Goal: Task Accomplishment & Management: Complete application form

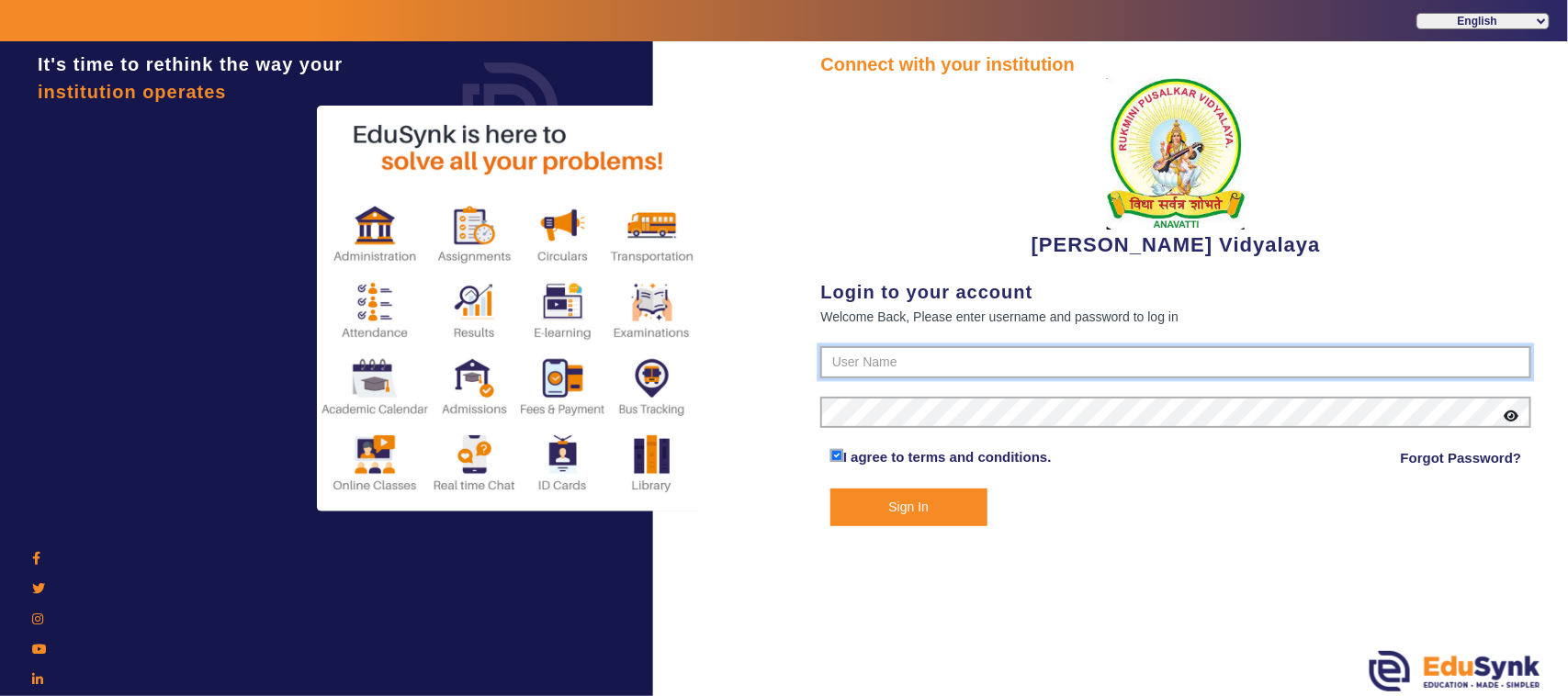
type input "1236547891"
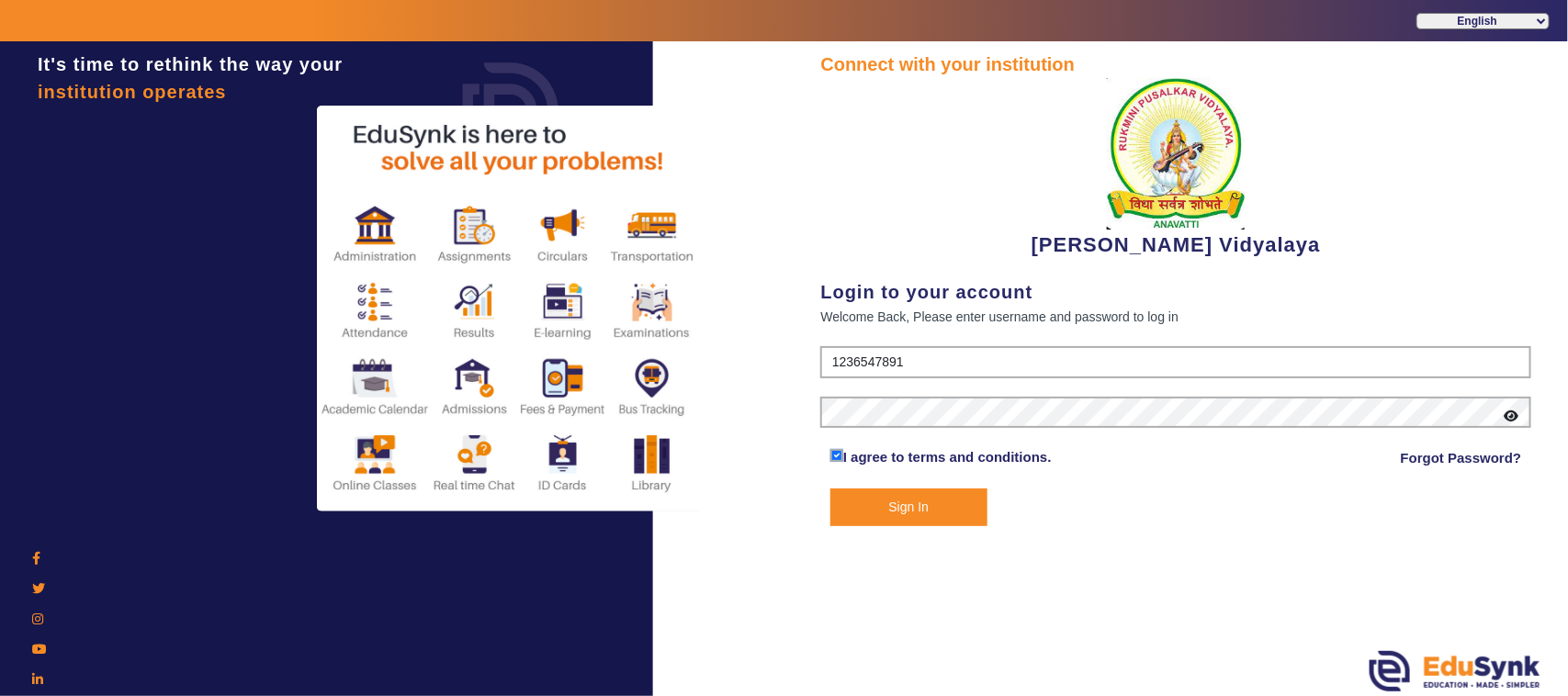
click at [900, 503] on button "Sign In" at bounding box center [908, 507] width 157 height 38
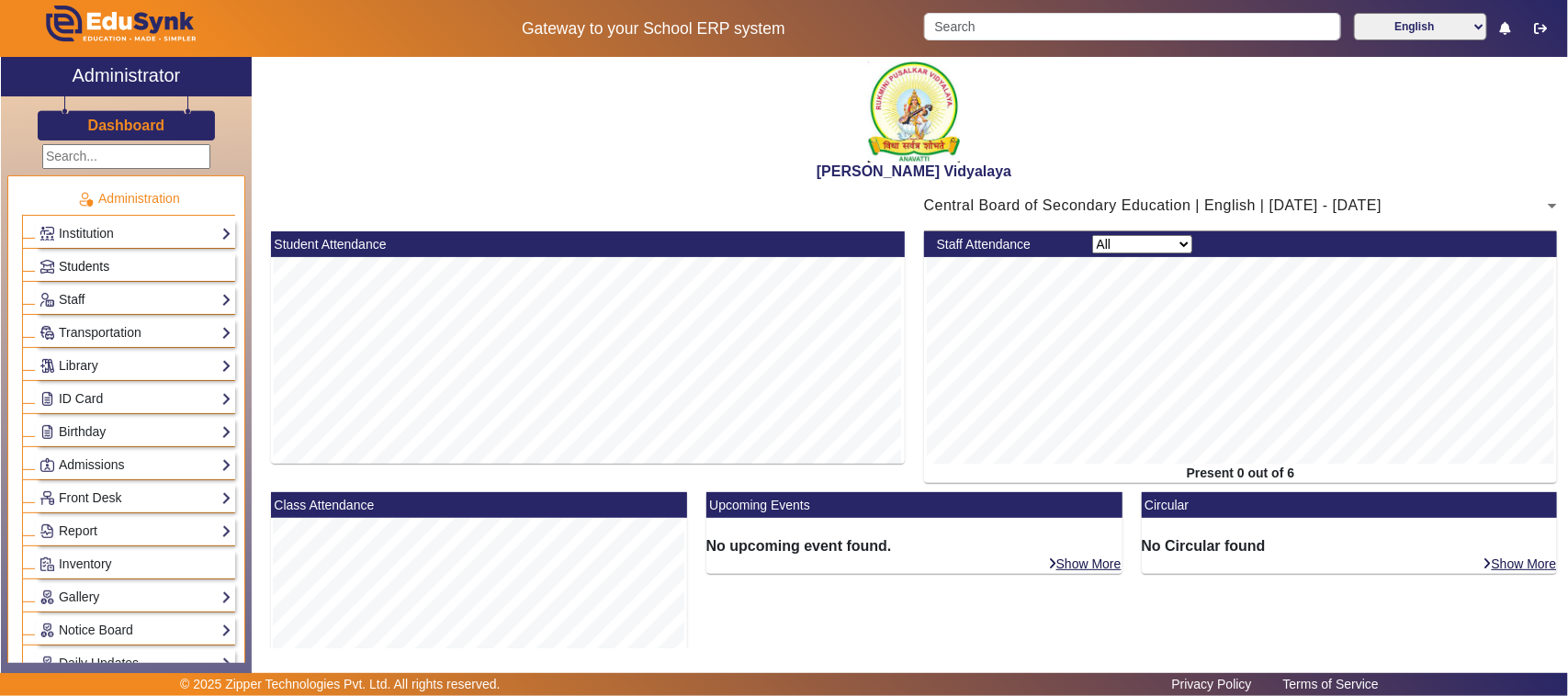
click at [81, 259] on span "Students" at bounding box center [84, 266] width 50 height 15
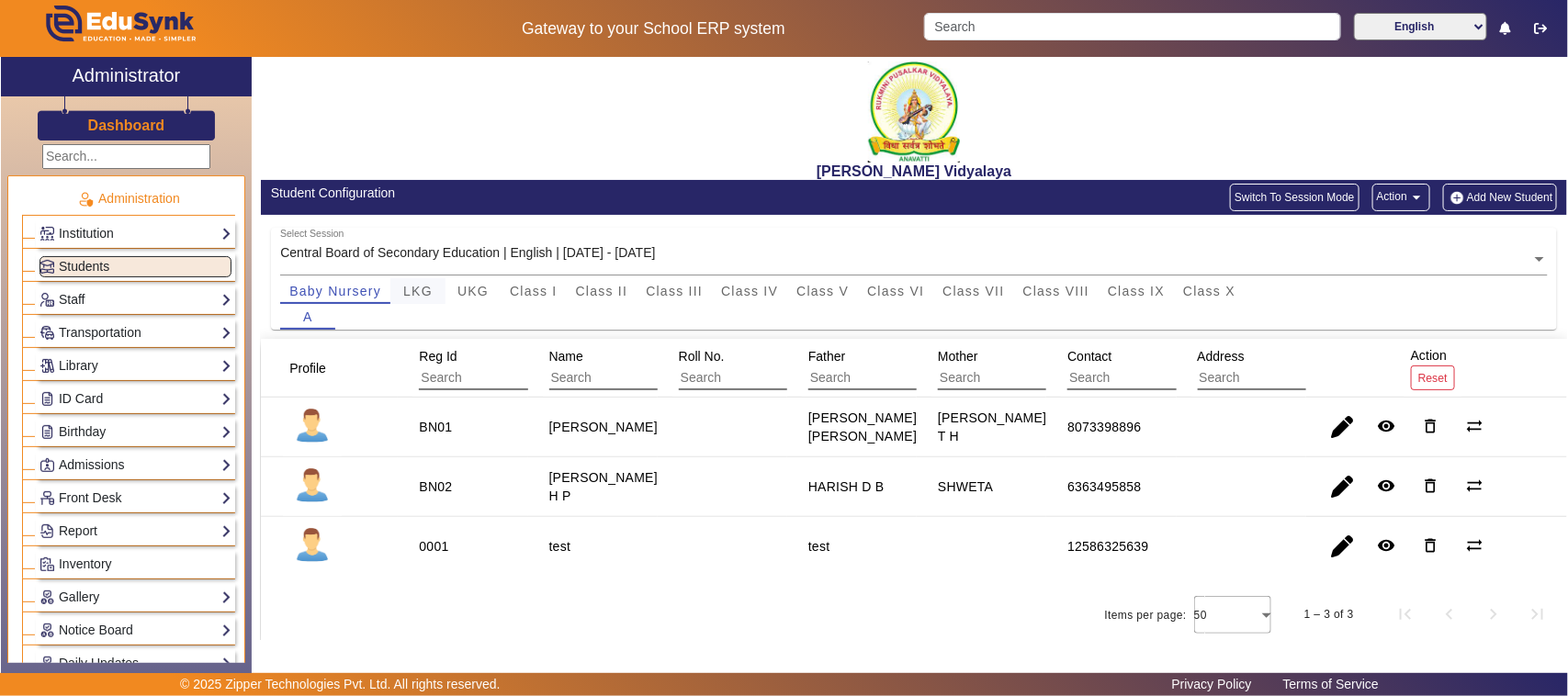
click at [406, 292] on span "LKG" at bounding box center [418, 290] width 30 height 13
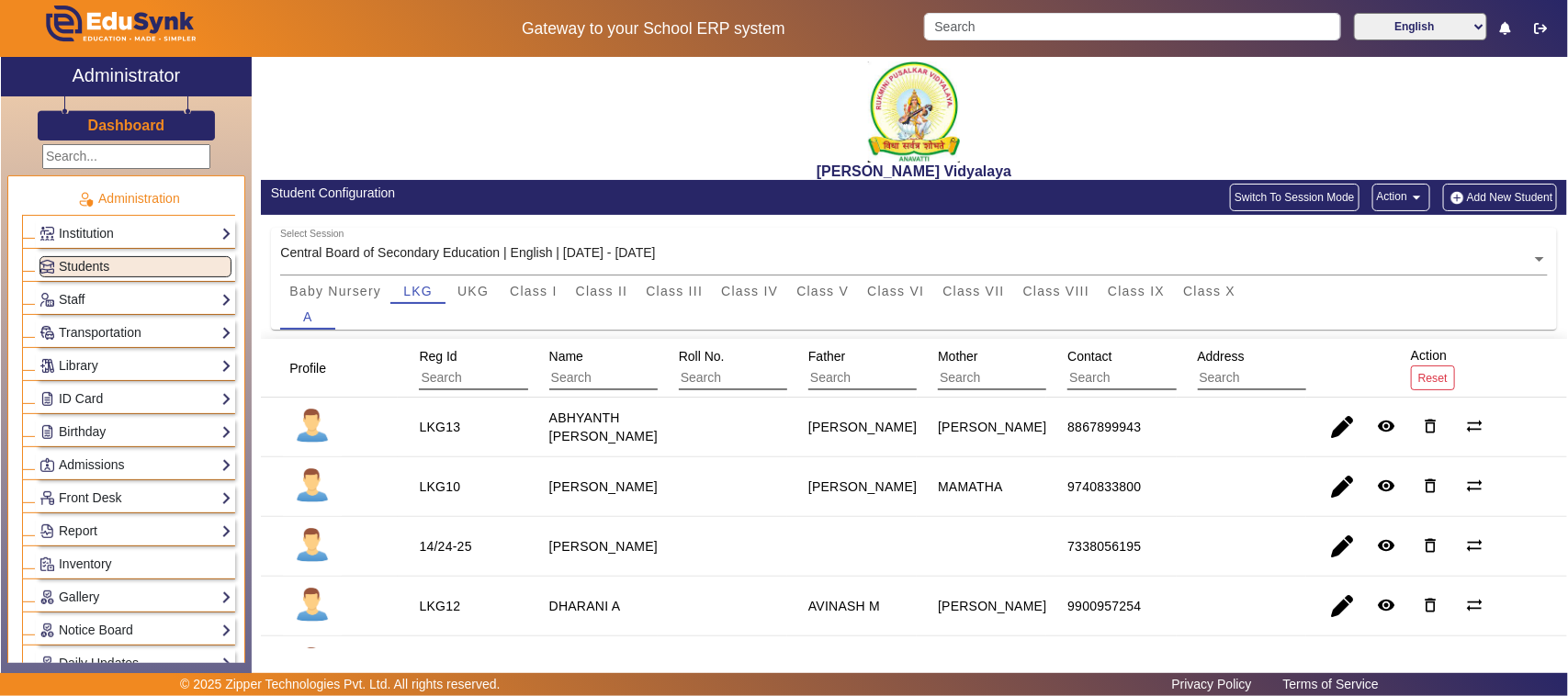
click at [1516, 200] on button "Add New Student" at bounding box center [1499, 197] width 114 height 28
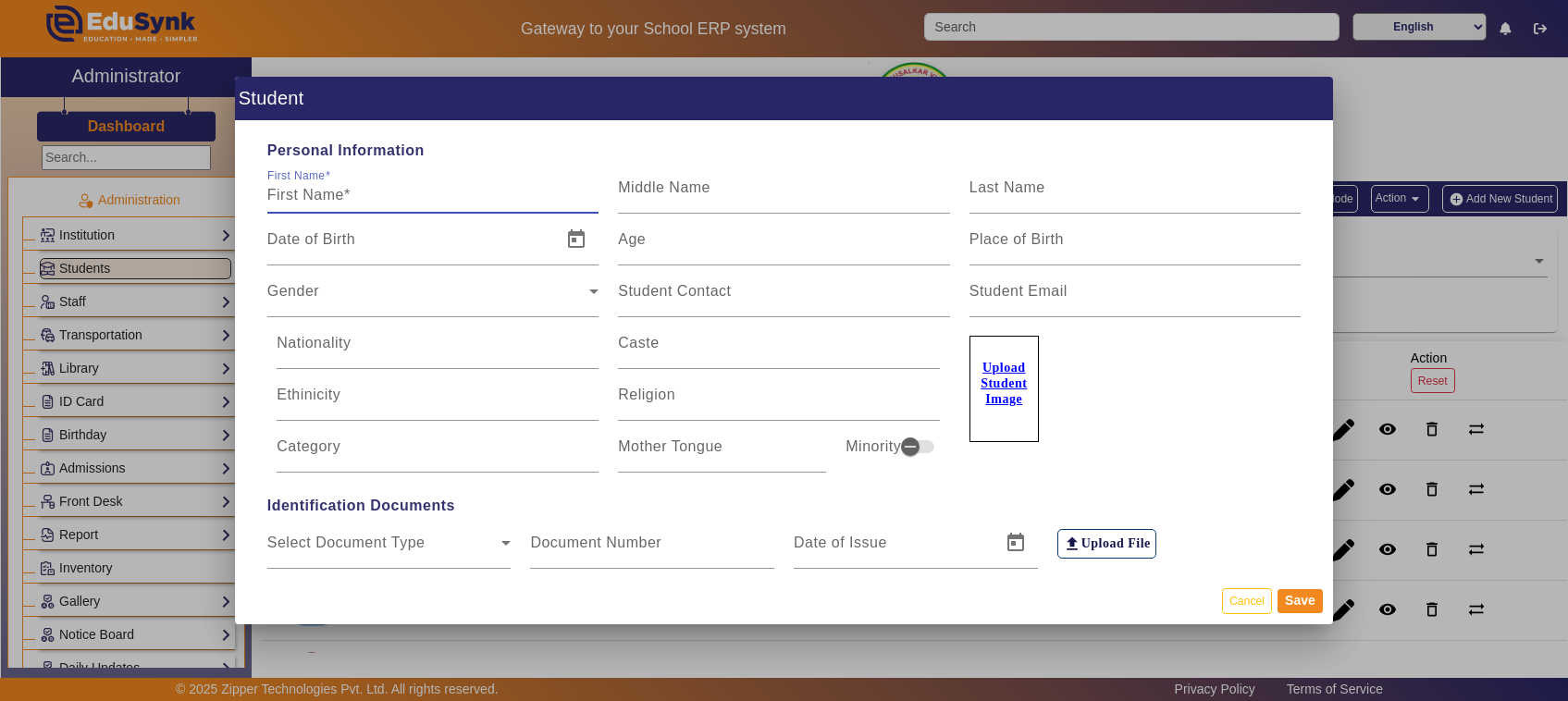
click at [377, 204] on input "First Name" at bounding box center [434, 195] width 332 height 22
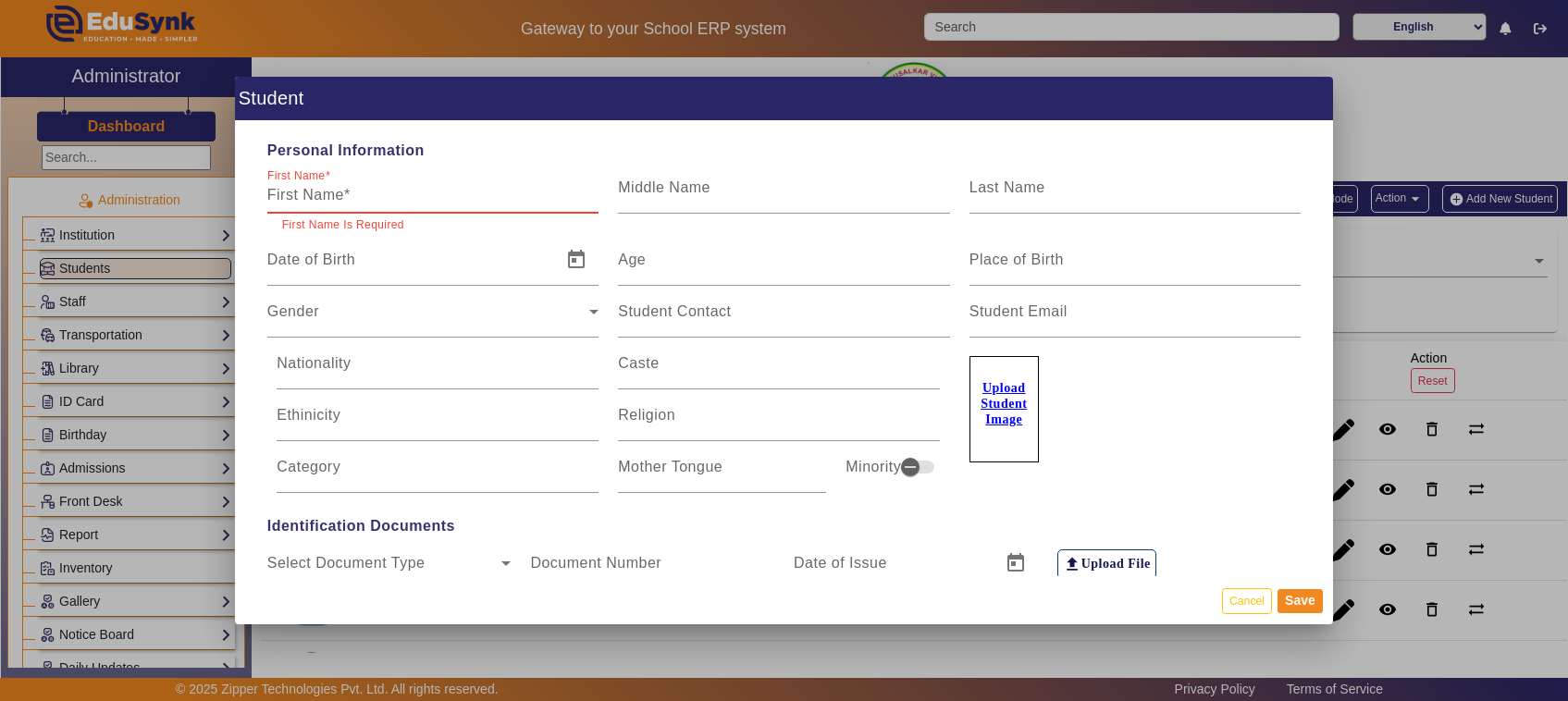
click at [384, 200] on input "First Name" at bounding box center [434, 195] width 332 height 22
click at [1259, 599] on button "Cancel" at bounding box center [1248, 601] width 50 height 25
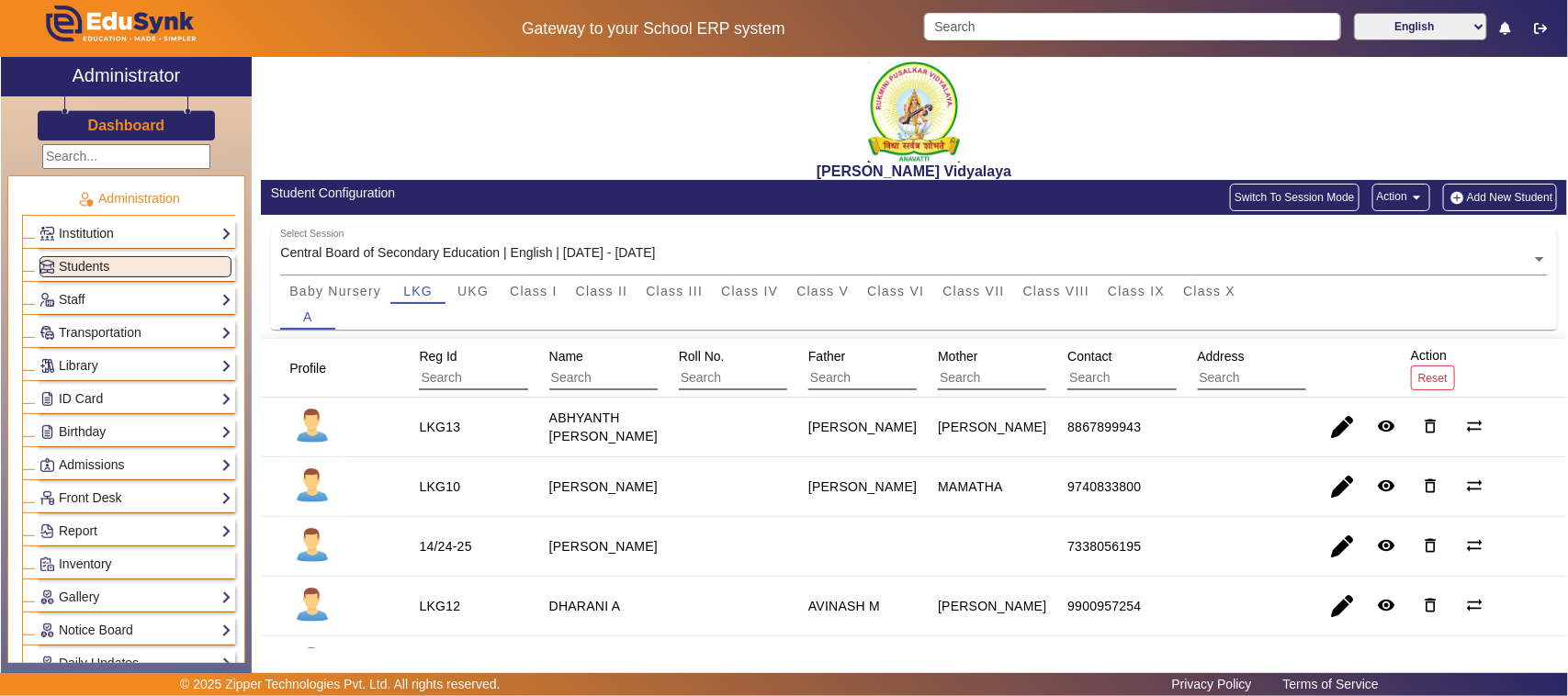
click at [1477, 193] on button "Add New Student" at bounding box center [1499, 197] width 114 height 28
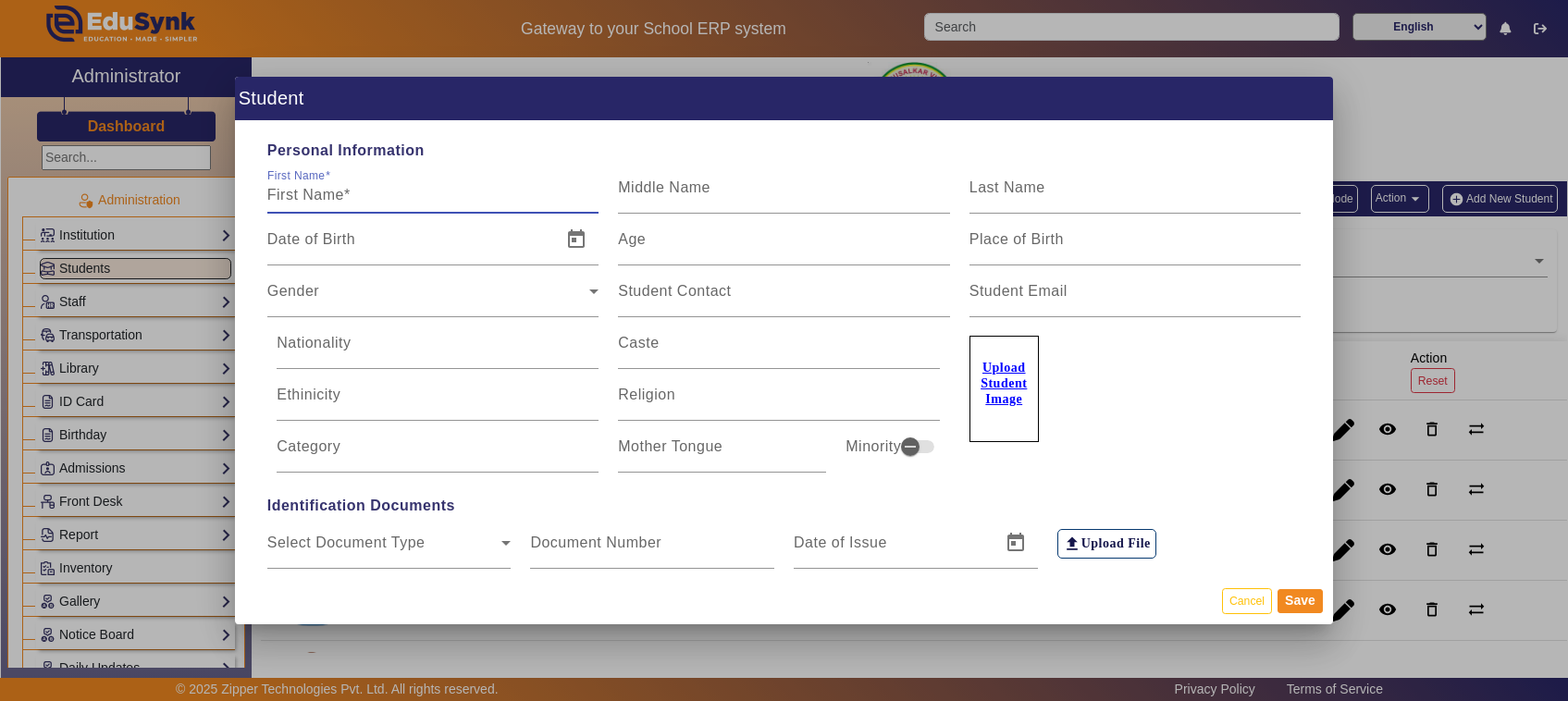
click at [417, 201] on input "First Name" at bounding box center [434, 195] width 332 height 22
type input "[PERSON_NAME]"
click at [571, 238] on span "Open calendar" at bounding box center [576, 240] width 45 height 45
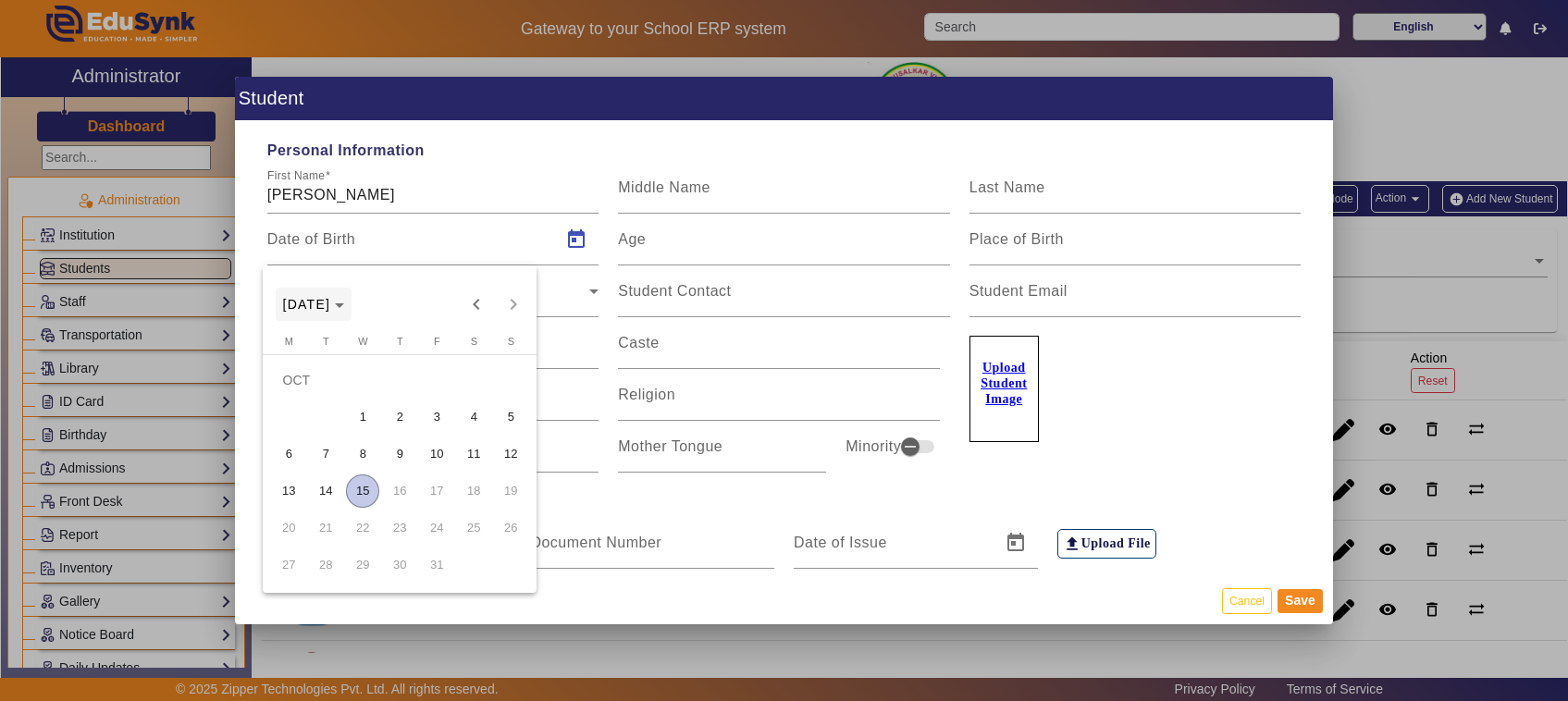
click at [331, 297] on span "[DATE]" at bounding box center [307, 304] width 48 height 15
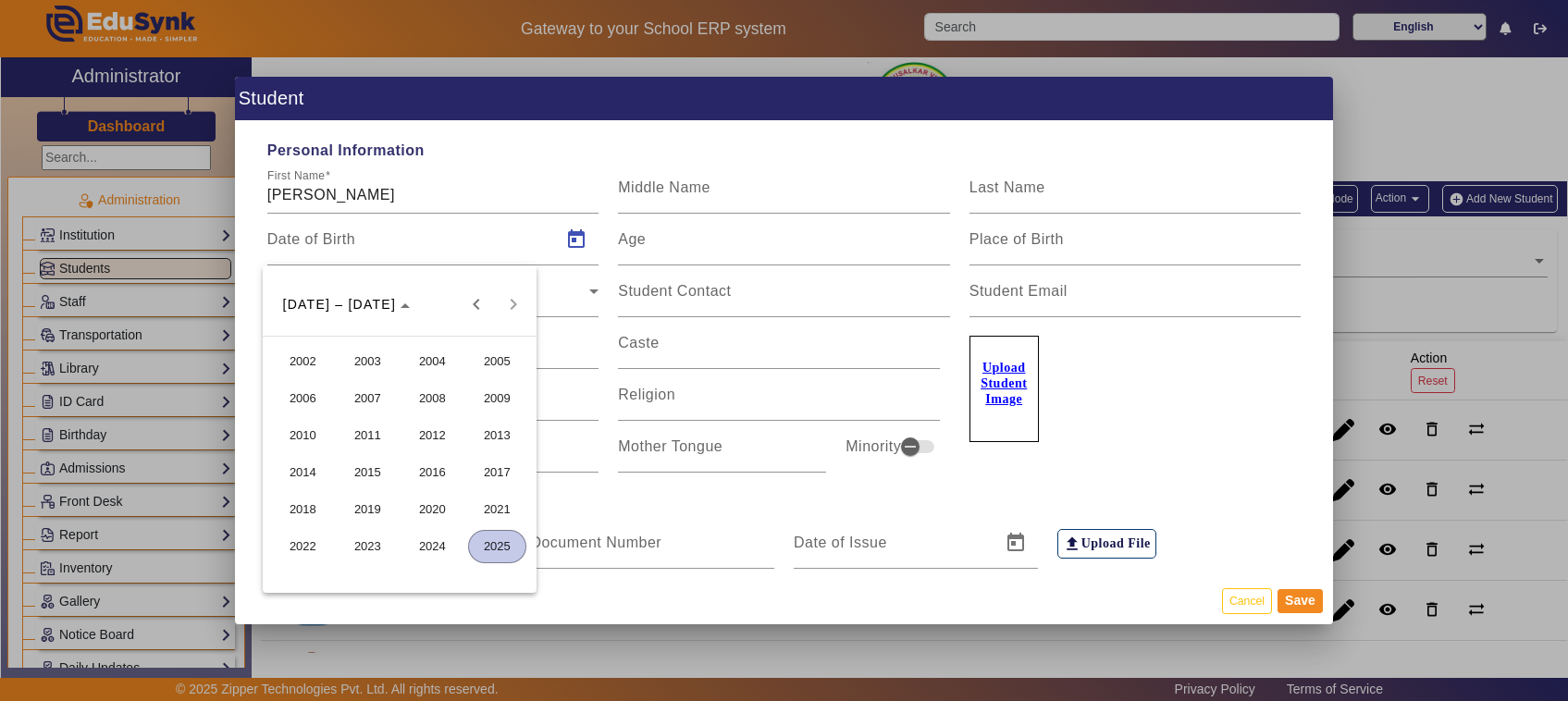
click at [484, 507] on span "2021" at bounding box center [497, 509] width 59 height 33
click at [376, 405] on span "FEB" at bounding box center [367, 398] width 59 height 33
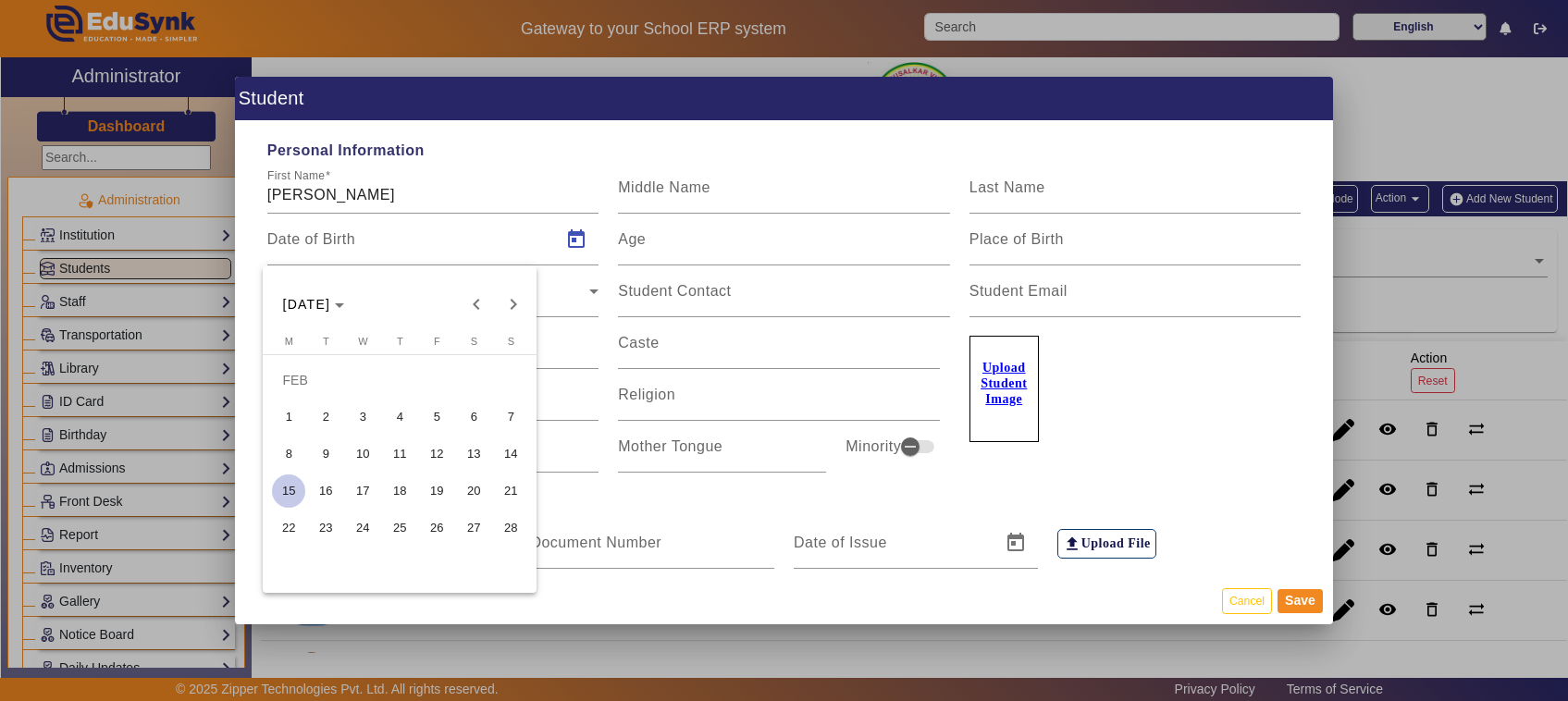
click at [433, 485] on span "19" at bounding box center [436, 490] width 33 height 33
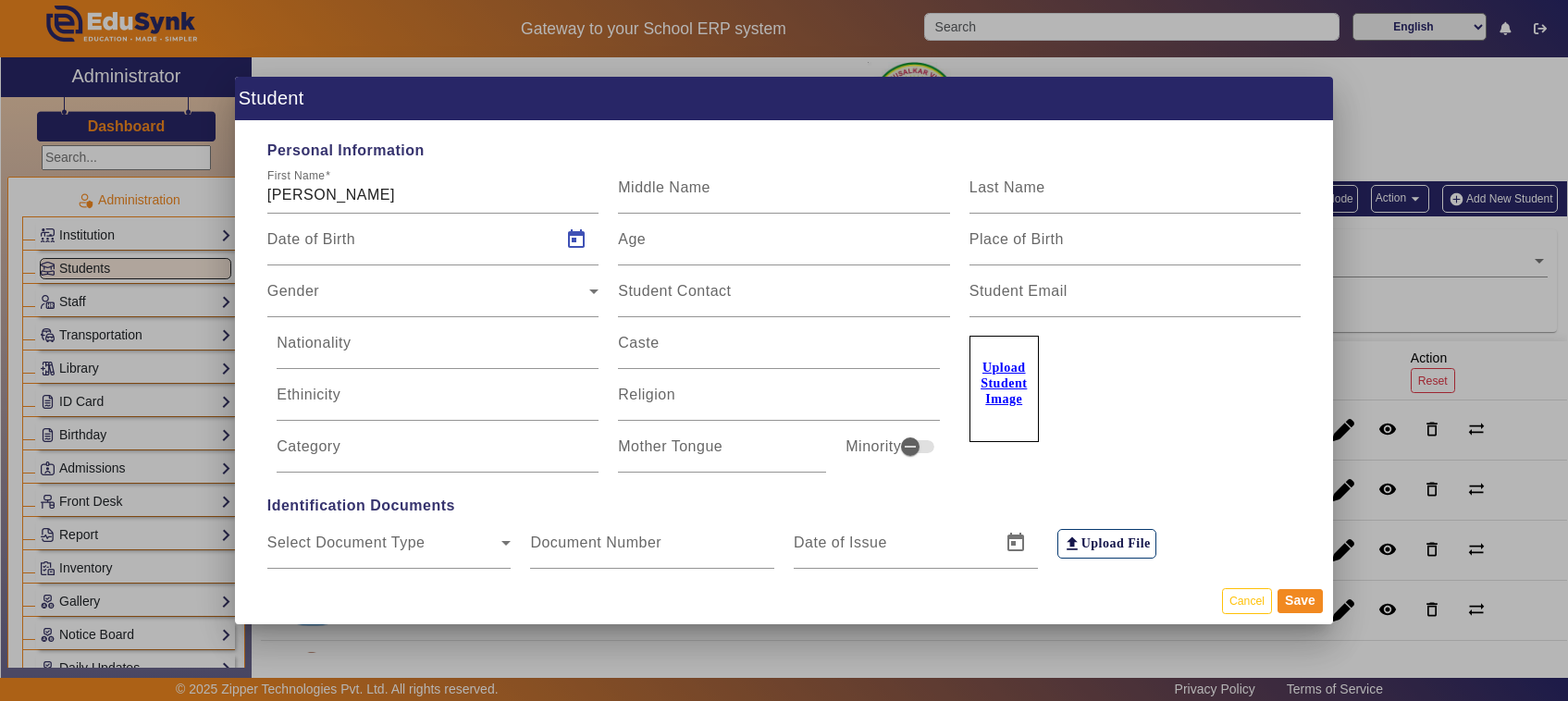
type input "[DATE]"
type input "4 Yrs, 7 Months, 26 Days"
click at [543, 300] on div "Gender" at bounding box center [429, 298] width 323 height 22
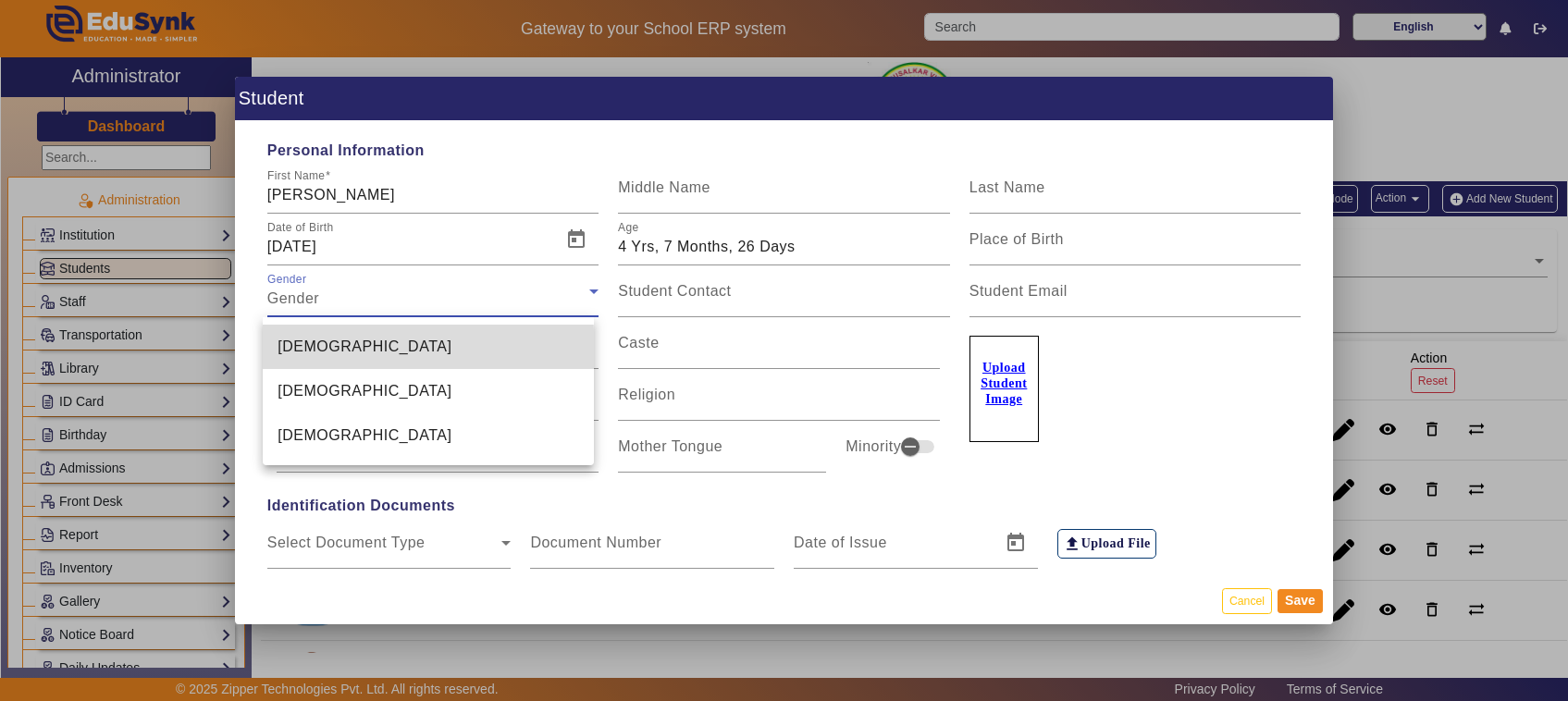
click at [311, 351] on mat-option "[DEMOGRAPHIC_DATA]" at bounding box center [428, 346] width 330 height 45
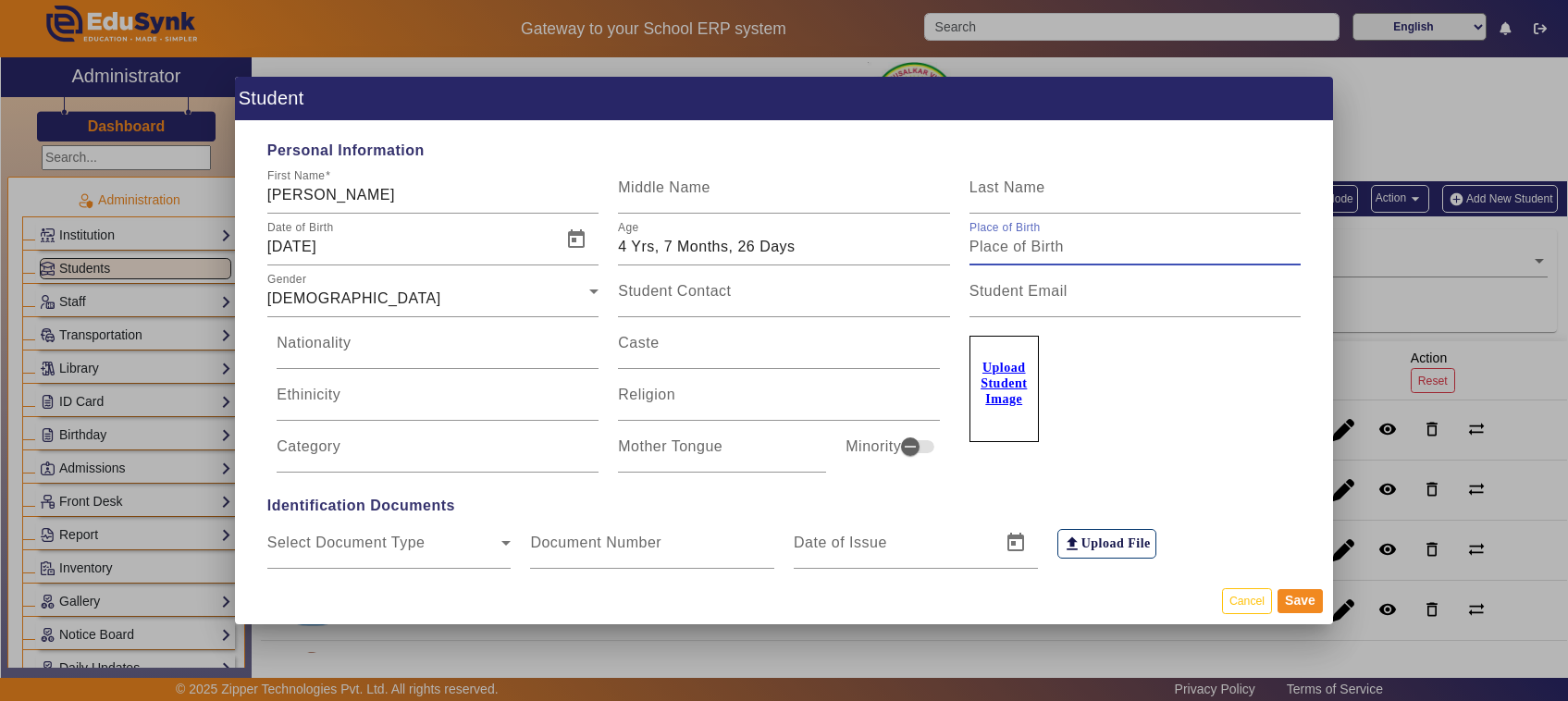
click at [1062, 253] on input "Place of Birth" at bounding box center [1136, 247] width 332 height 22
type input "SIRSI"
click at [461, 349] on input "Nationality" at bounding box center [438, 350] width 322 height 22
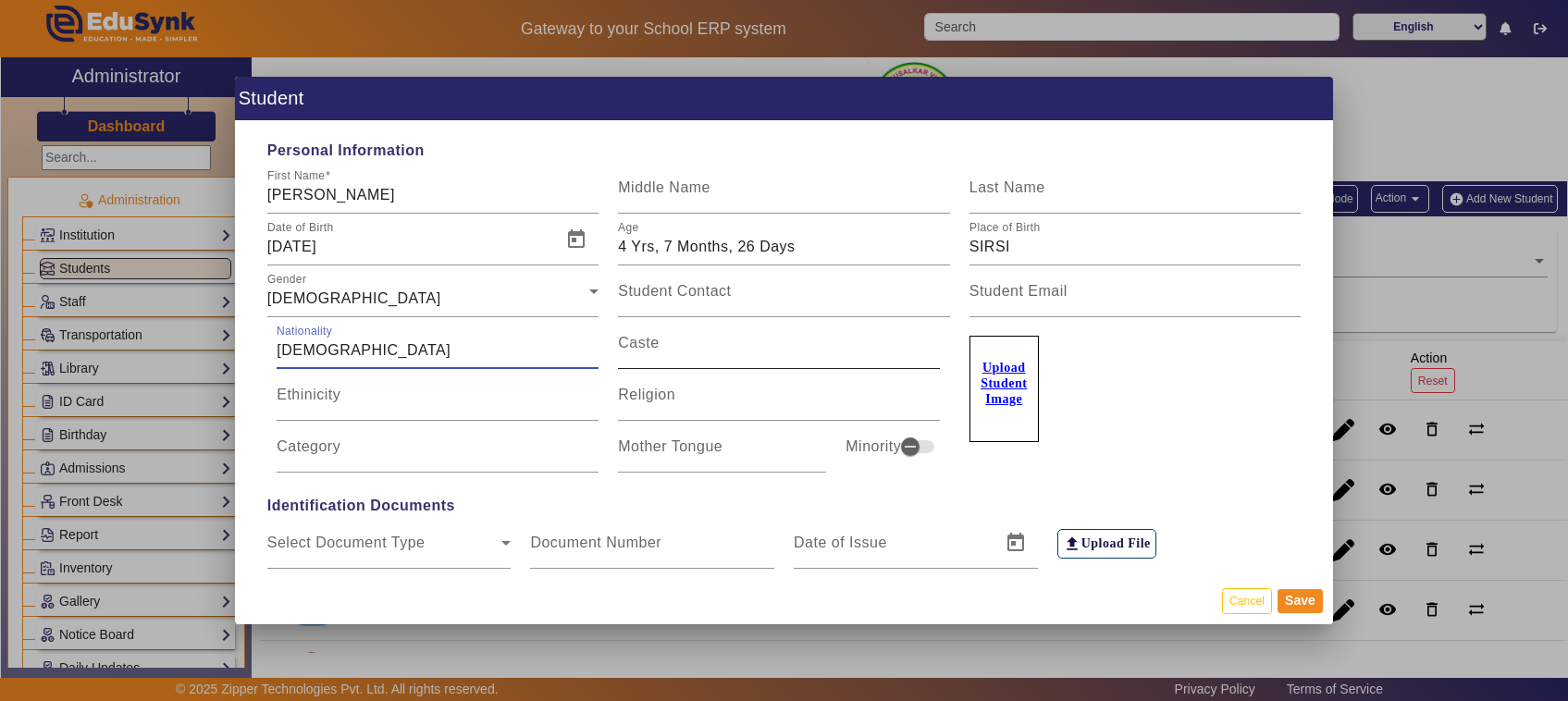
type input "[DEMOGRAPHIC_DATA]"
click at [655, 351] on input "Caste" at bounding box center [779, 350] width 322 height 22
type input "[PERSON_NAME]"
click at [422, 453] on input "Category" at bounding box center [438, 454] width 322 height 22
type input "III A"
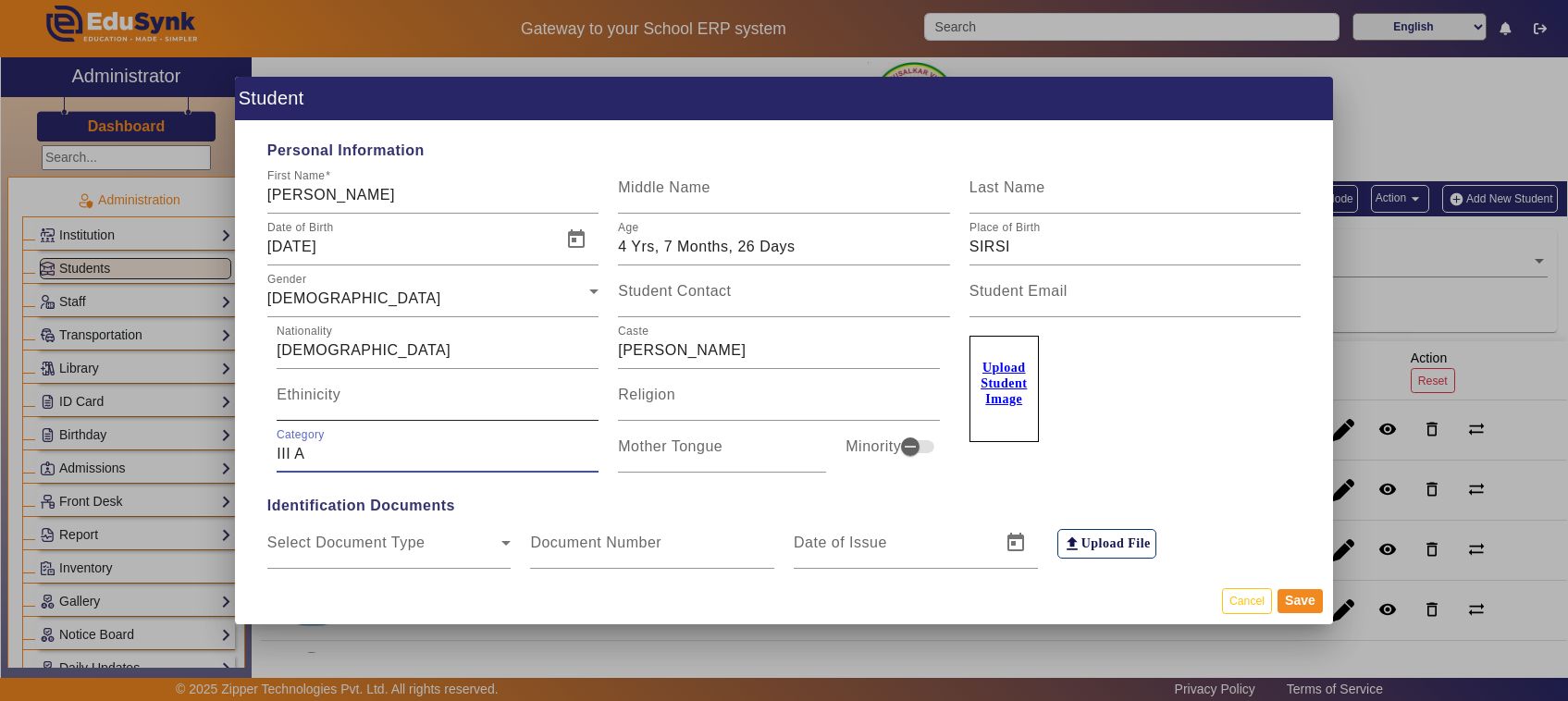
click at [479, 395] on input "Ethinicity" at bounding box center [438, 402] width 322 height 22
click at [731, 405] on input "Religion" at bounding box center [779, 402] width 322 height 22
type input "[DEMOGRAPHIC_DATA]"
click at [719, 463] on input "Mother Tongue" at bounding box center [721, 454] width 208 height 22
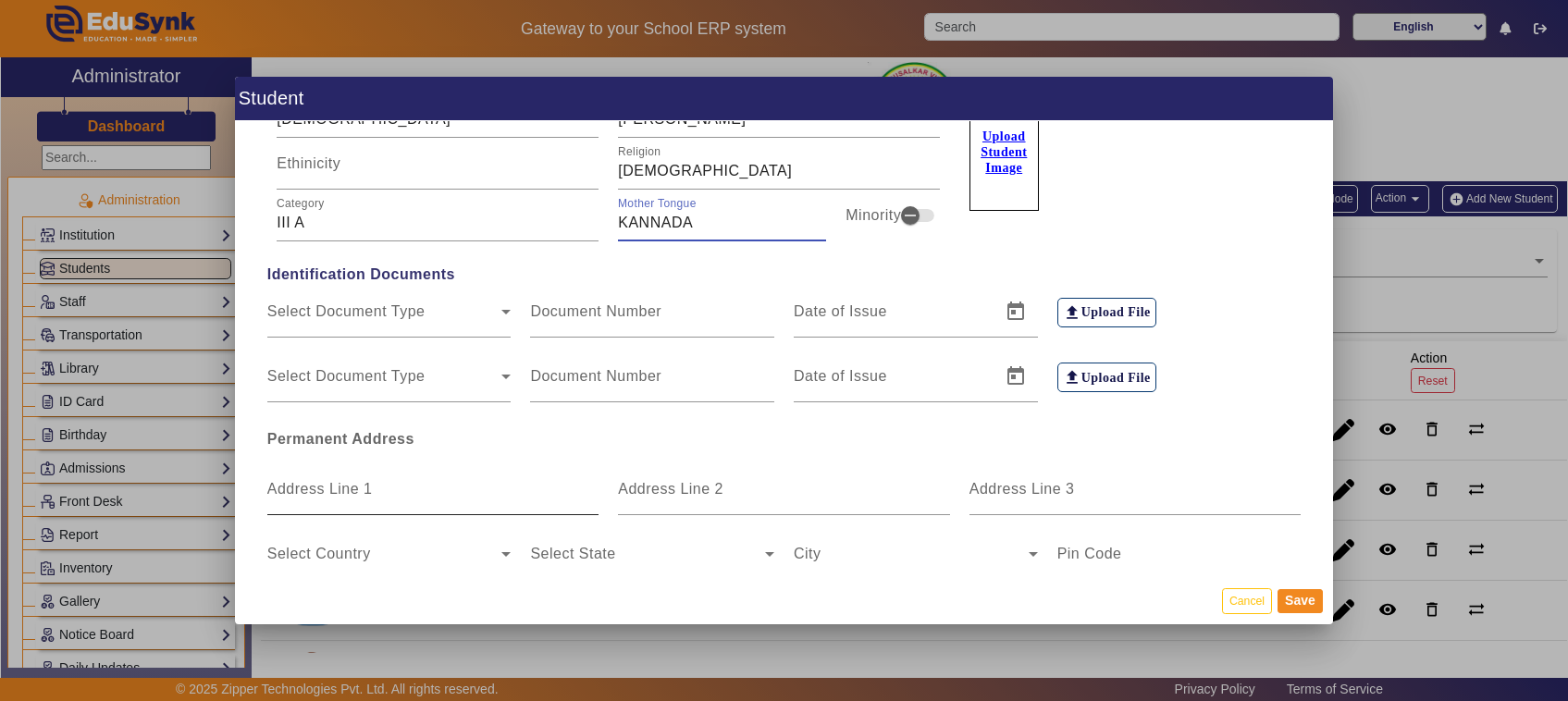
scroll to position [347, 0]
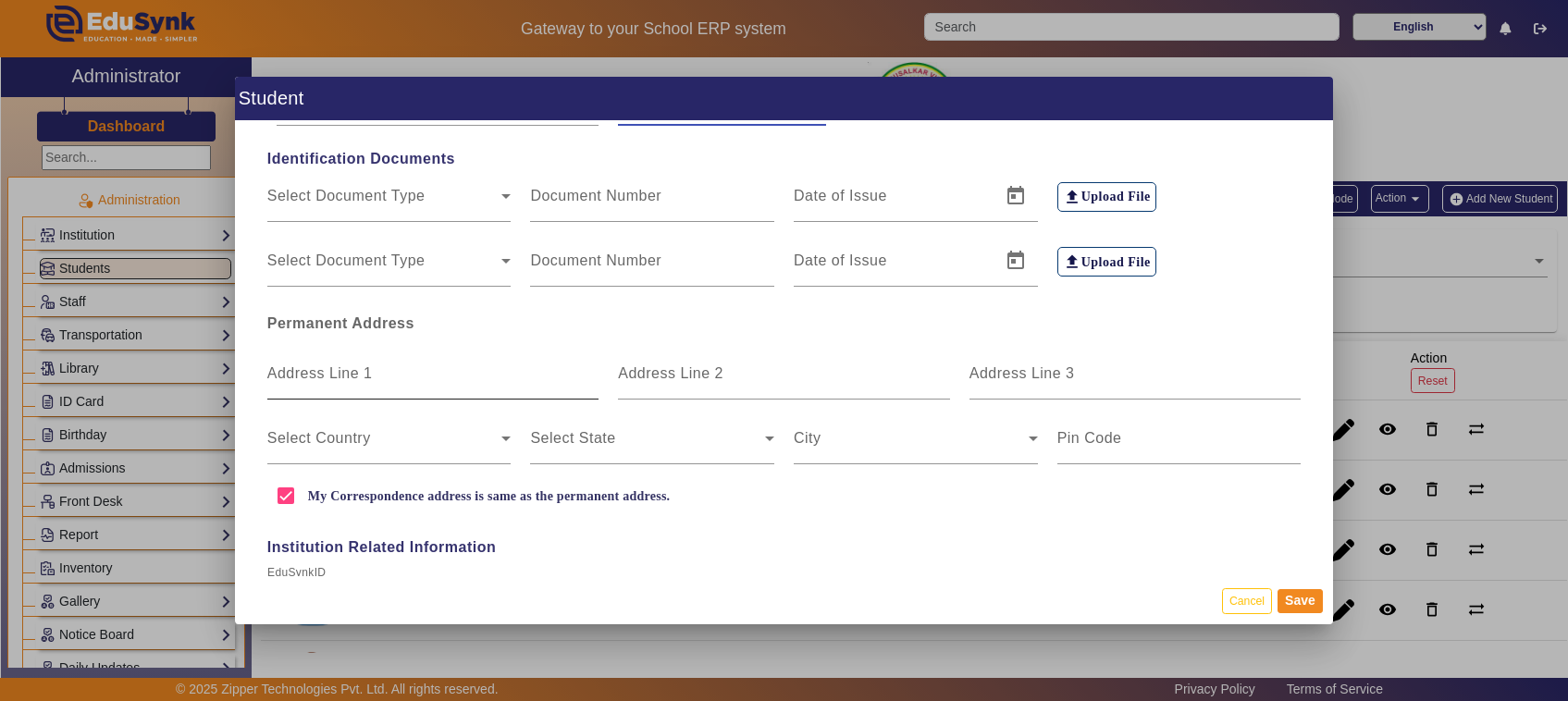
type input "KANNADA"
click at [473, 387] on input "Address Line 1" at bounding box center [434, 381] width 332 height 22
type input "S/[PERSON_NAME] HANAJI NEAR [GEOGRAPHIC_DATA]"
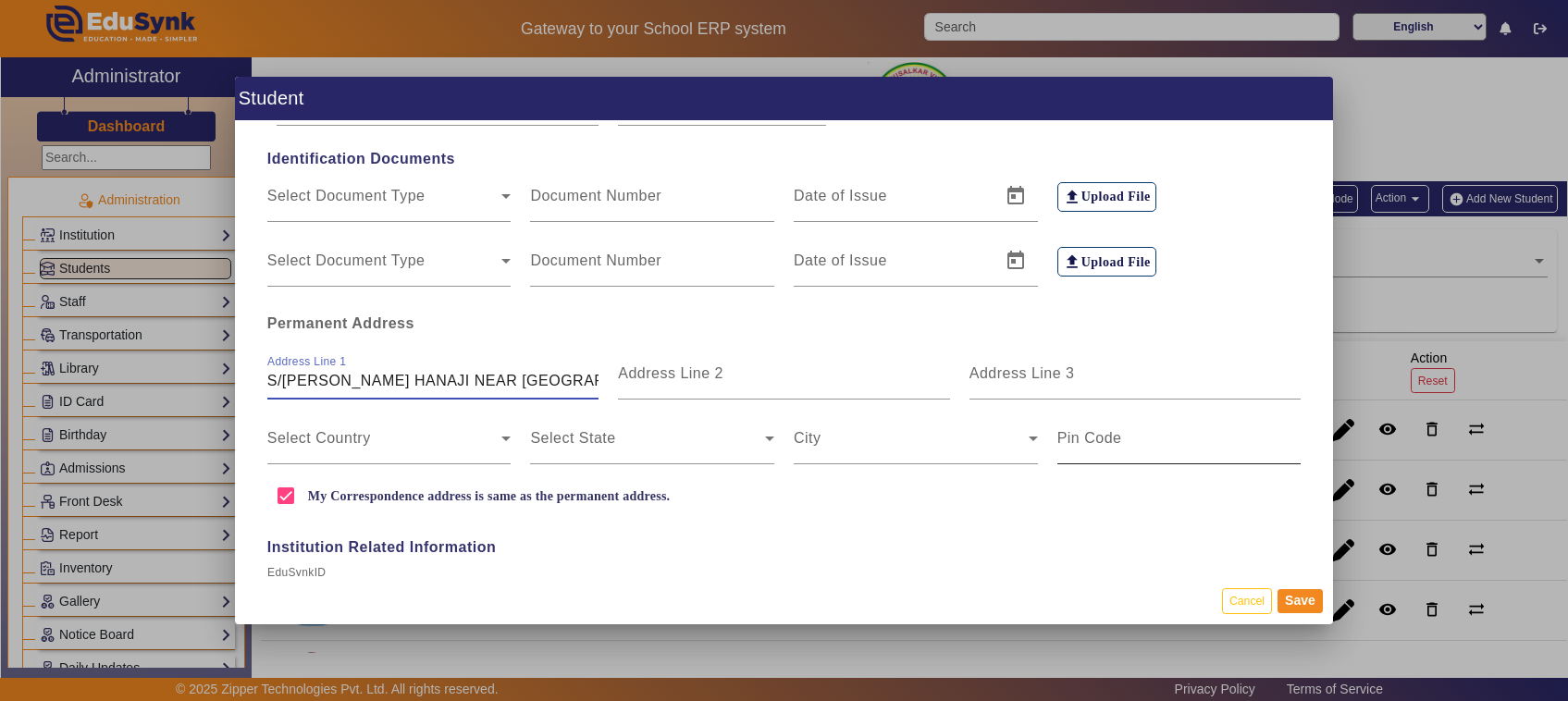
click at [1116, 445] on input "Pin Code" at bounding box center [1180, 445] width 245 height 22
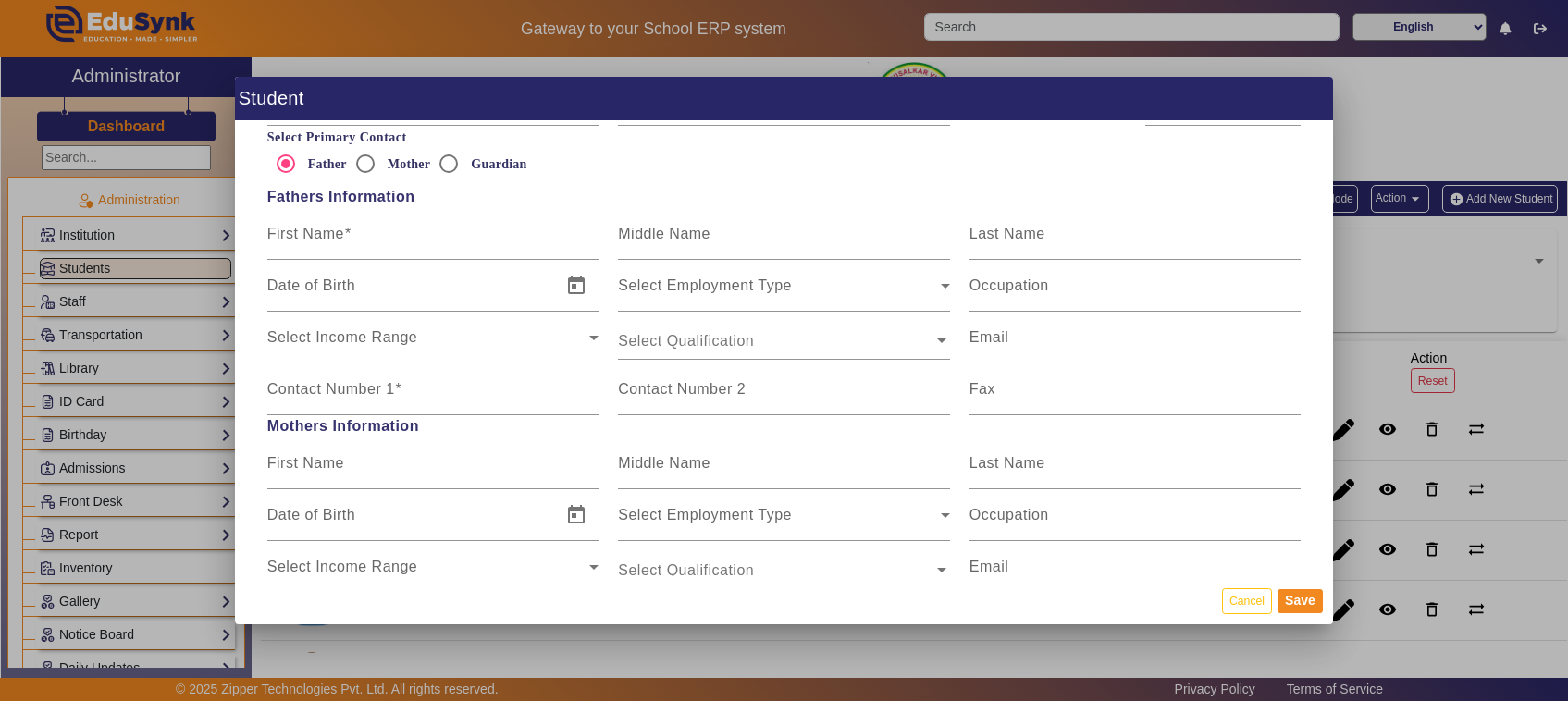
scroll to position [1040, 0]
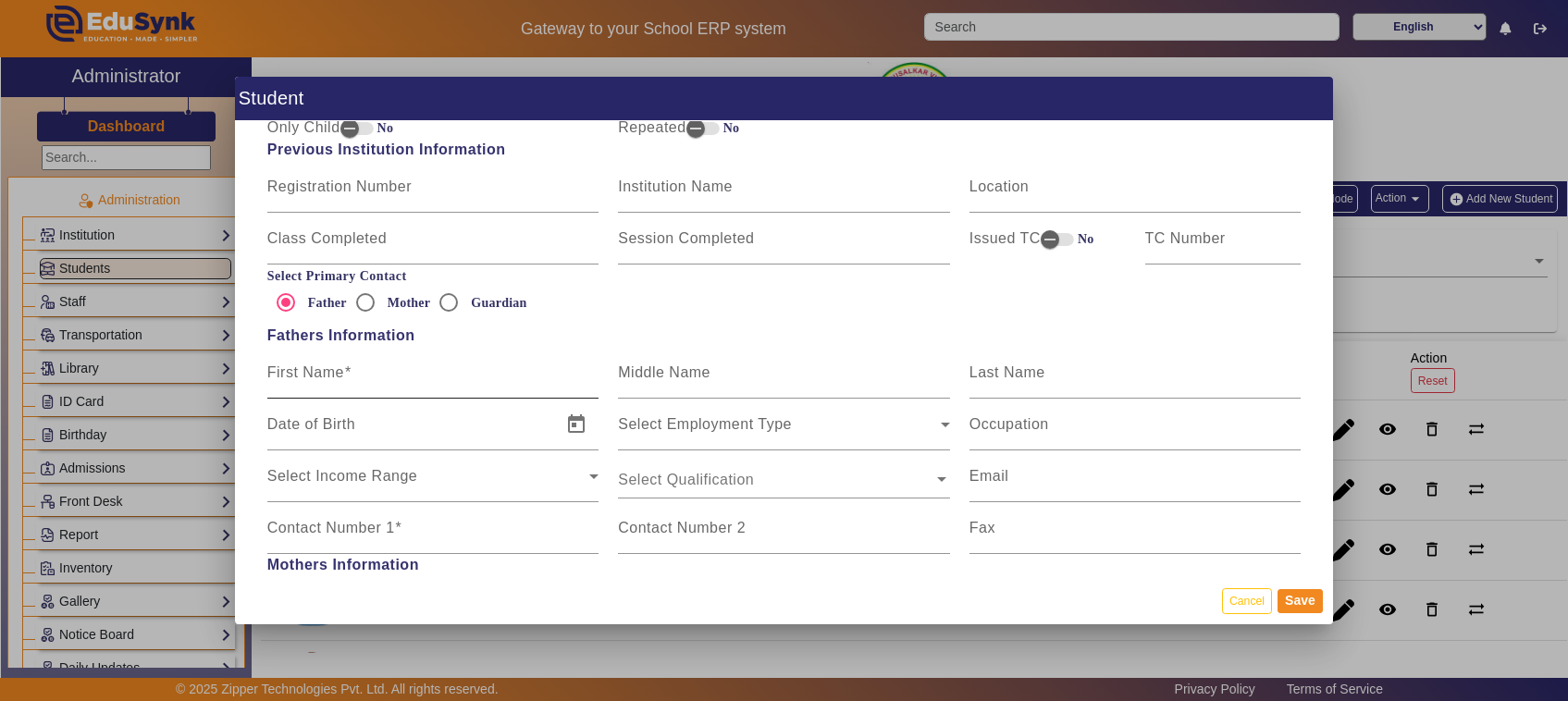
type input "577419"
click at [399, 380] on input "First Name" at bounding box center [434, 380] width 332 height 22
type input "[PERSON_NAME]"
click at [686, 377] on mat-label "Middle Name" at bounding box center [664, 372] width 93 height 16
click at [686, 377] on input "Middle Name" at bounding box center [784, 380] width 332 height 22
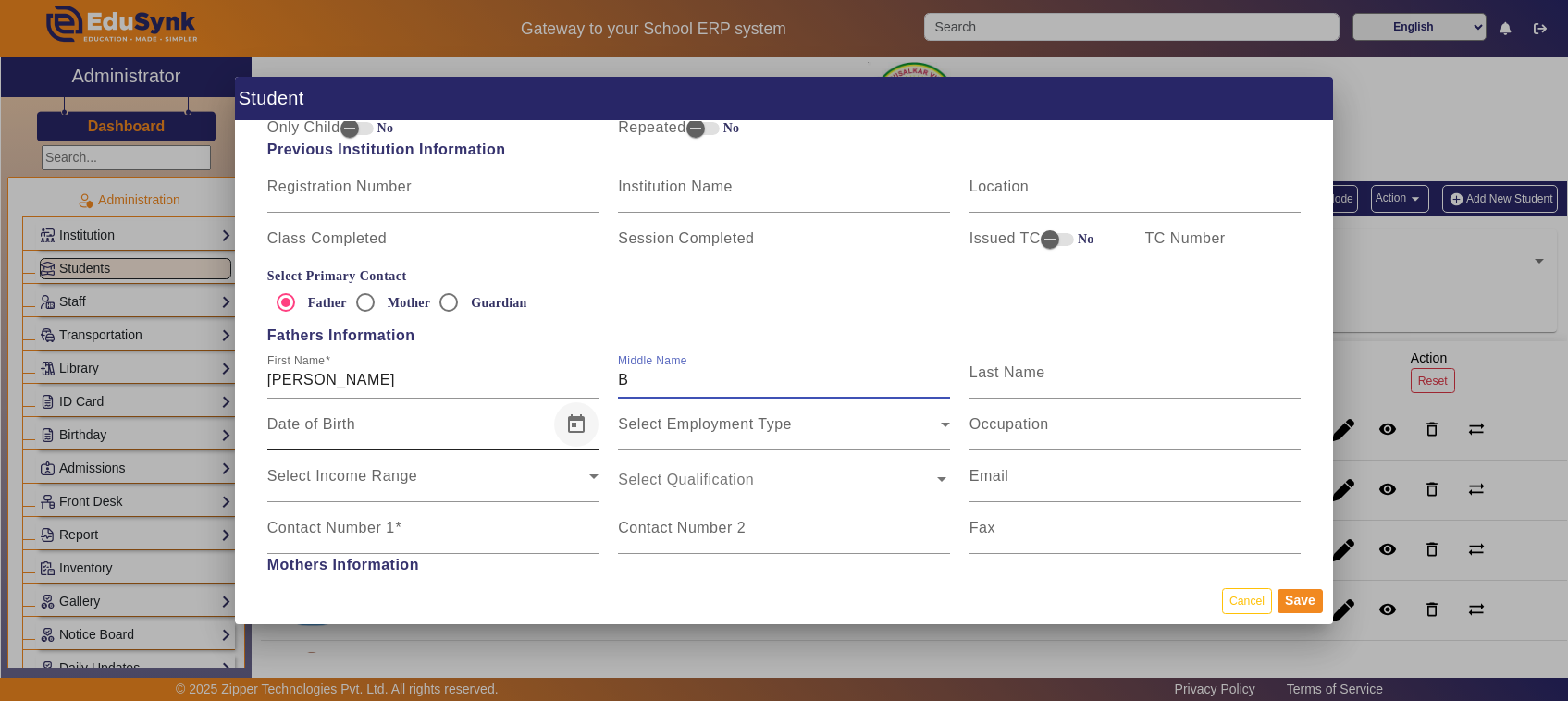
type input "B"
click at [575, 431] on span "Open calendar" at bounding box center [576, 425] width 45 height 45
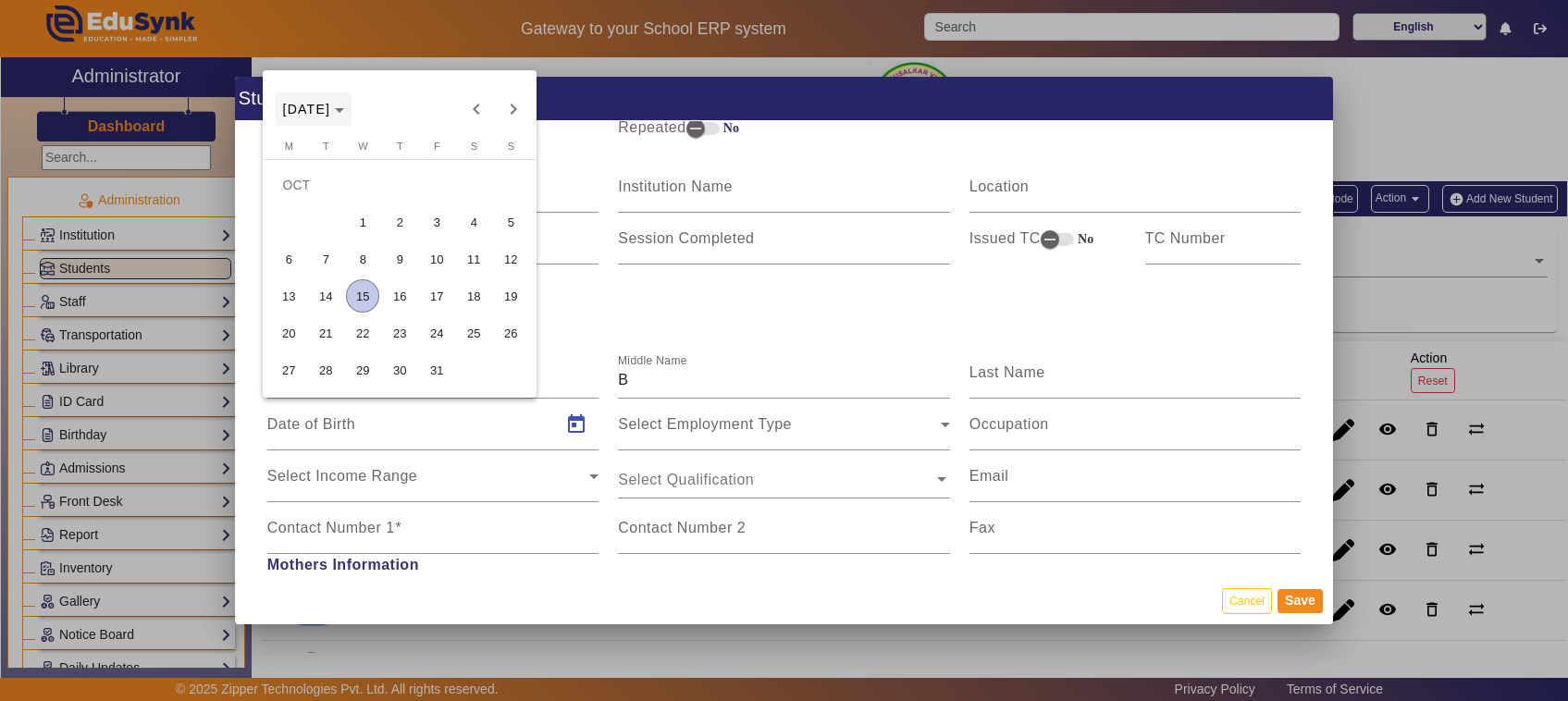
click at [344, 112] on icon "Choose month and year" at bounding box center [339, 110] width 9 height 5
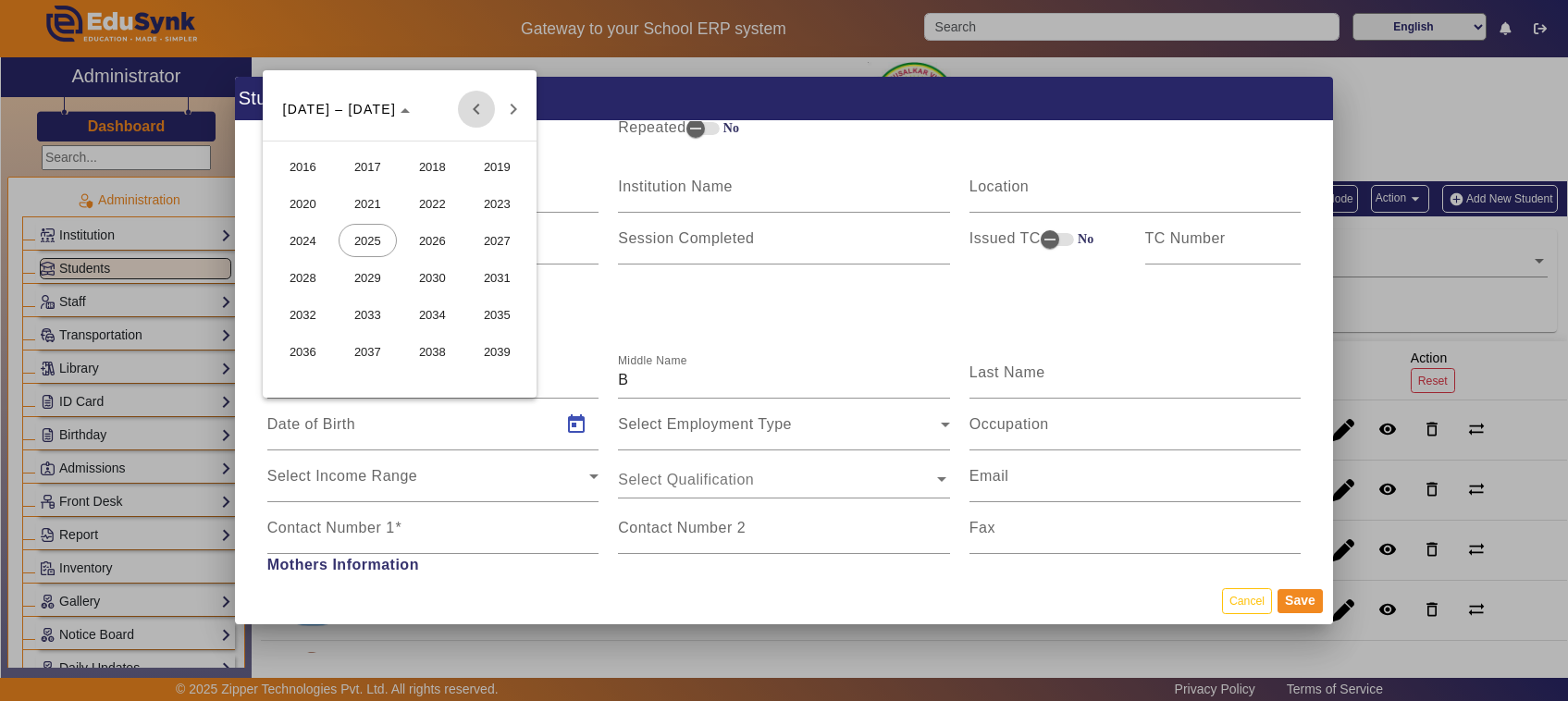
click at [473, 103] on span "Previous 24 years" at bounding box center [476, 108] width 37 height 37
click at [501, 357] on span "1991" at bounding box center [497, 351] width 59 height 33
click at [358, 239] on span "JUN" at bounding box center [367, 240] width 59 height 33
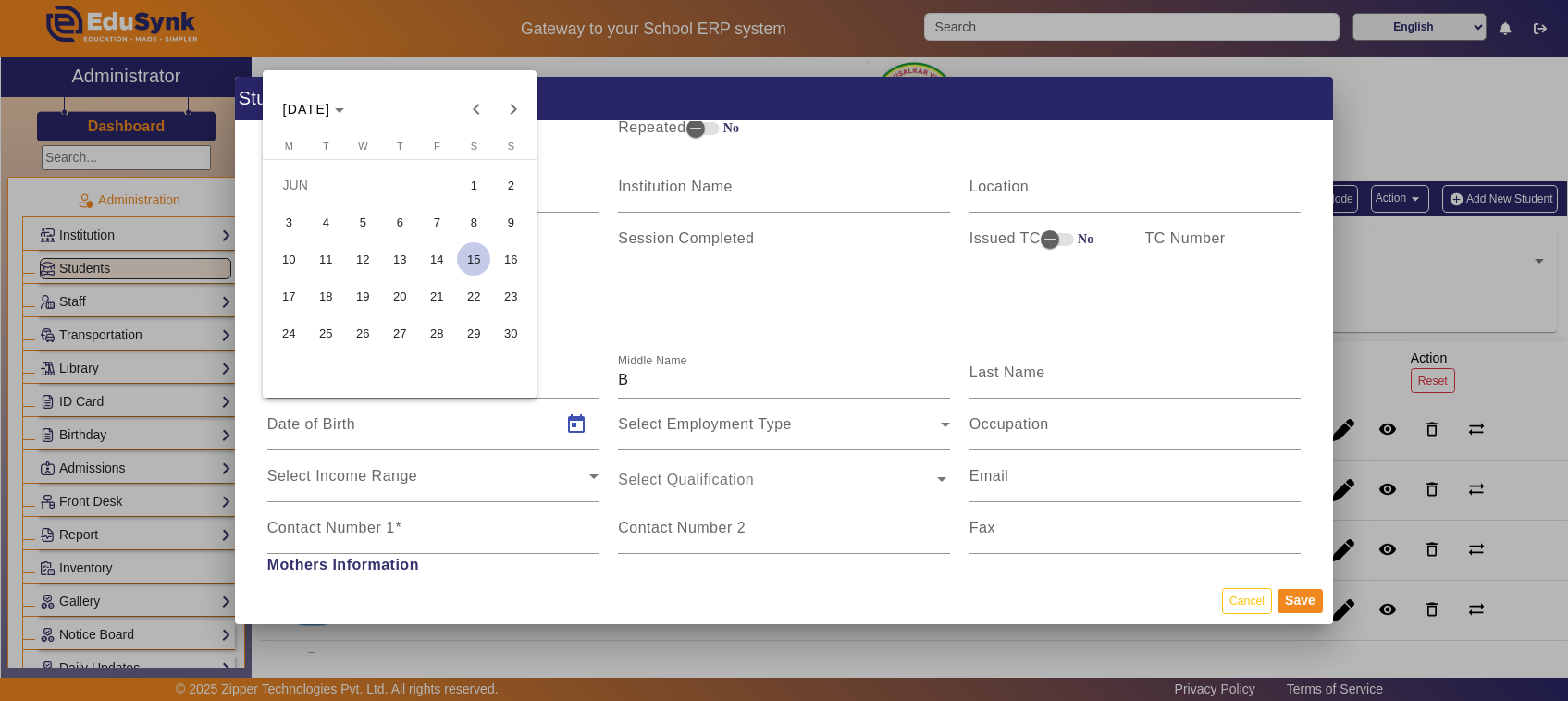
click at [466, 200] on span "1" at bounding box center [473, 184] width 33 height 33
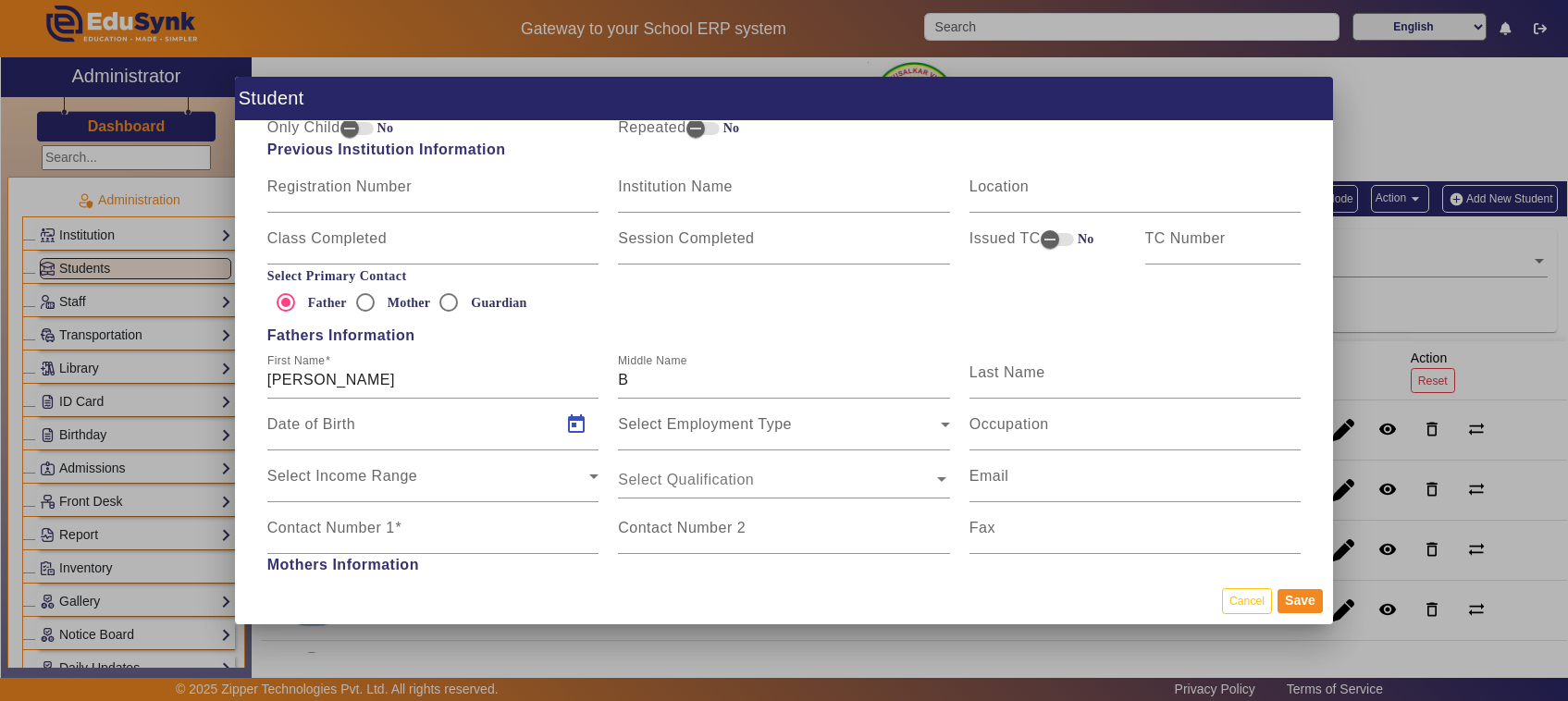
type input "[DATE]"
click at [677, 322] on div "Personal Information First Name [PERSON_NAME] Middle Name Last Name Date of Bir…" at bounding box center [784, 349] width 1098 height 456
click at [1015, 437] on input "Occupation" at bounding box center [1136, 432] width 332 height 22
click at [387, 538] on input "Contact Number 1" at bounding box center [434, 535] width 332 height 22
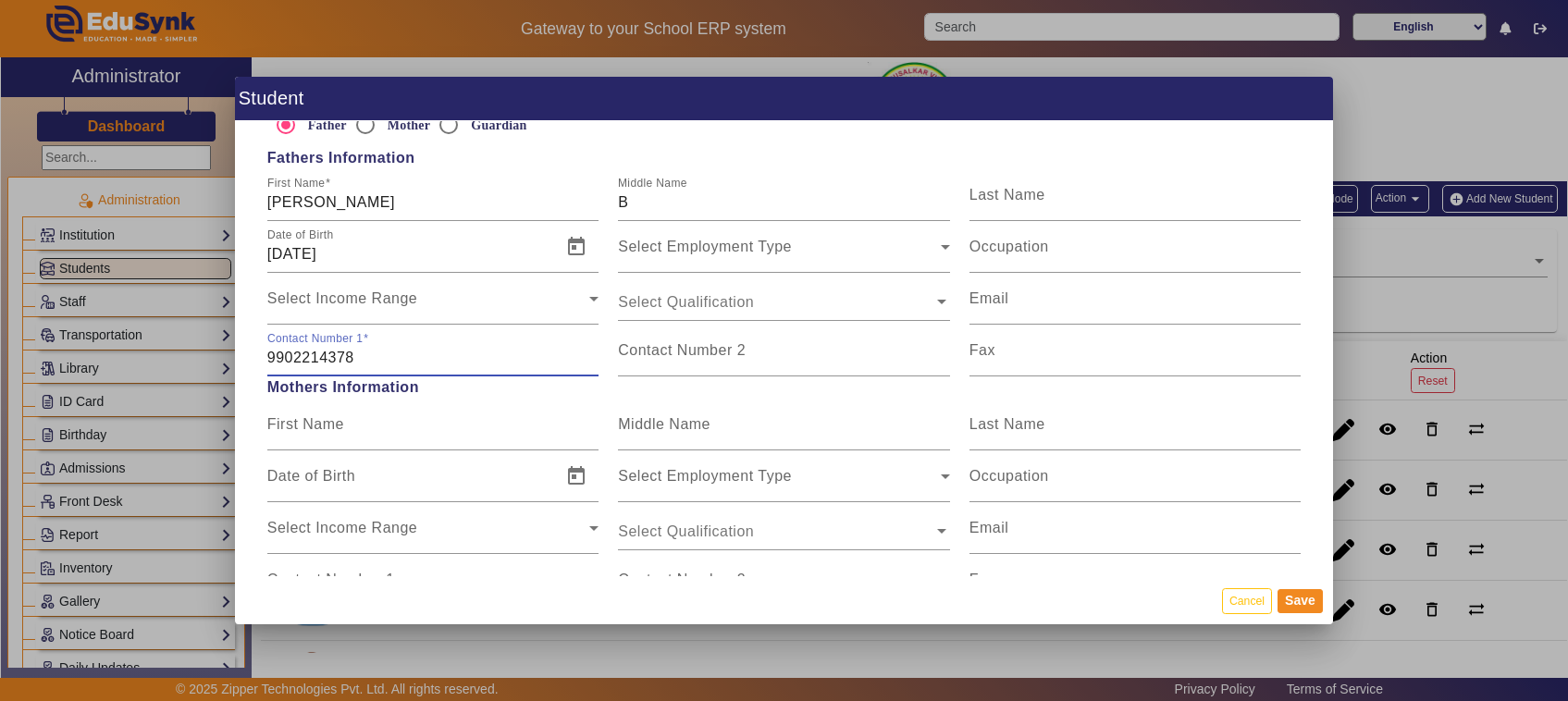
scroll to position [1272, 0]
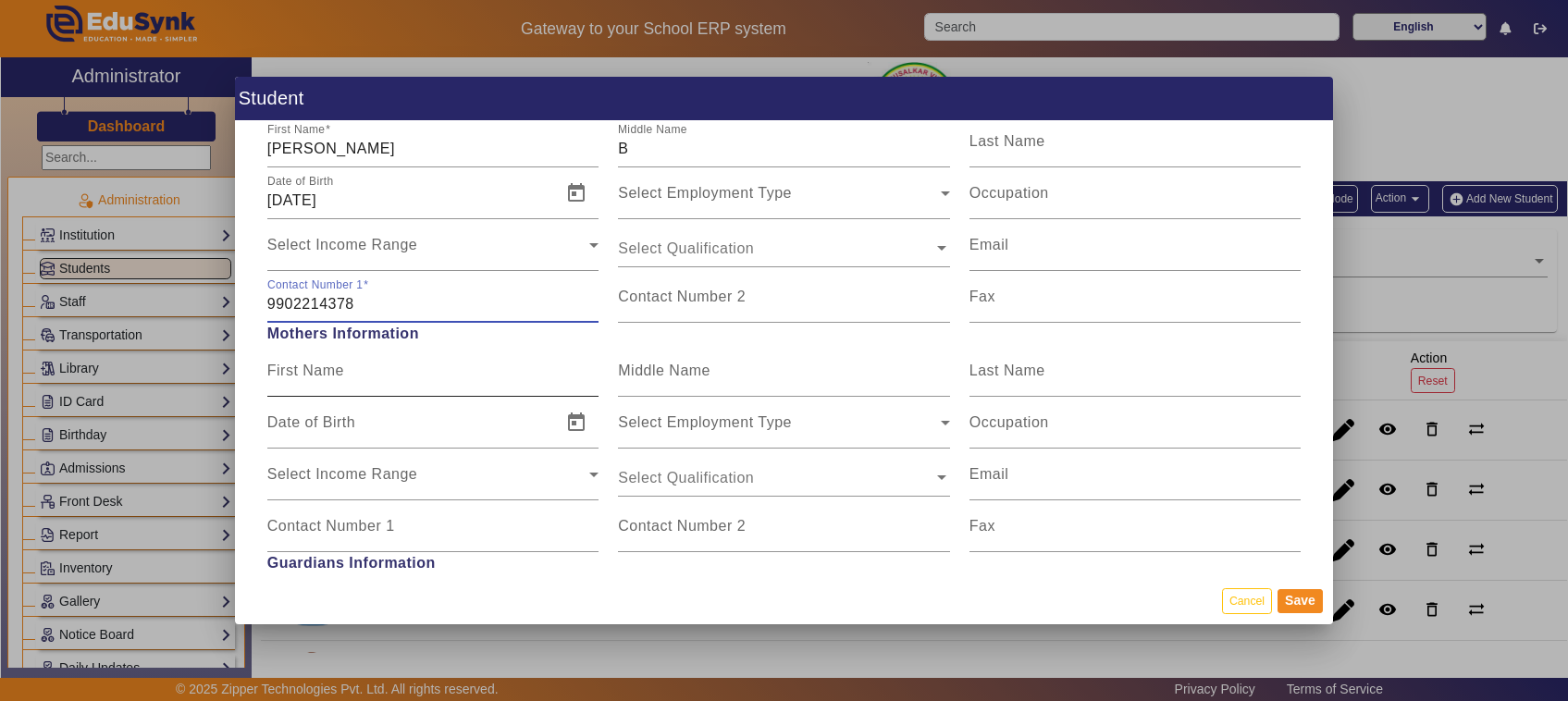
type input "9902214378"
click at [516, 372] on input "First Name" at bounding box center [434, 378] width 332 height 22
type input "GEETA"
click at [757, 364] on div "Middle Name" at bounding box center [784, 371] width 332 height 52
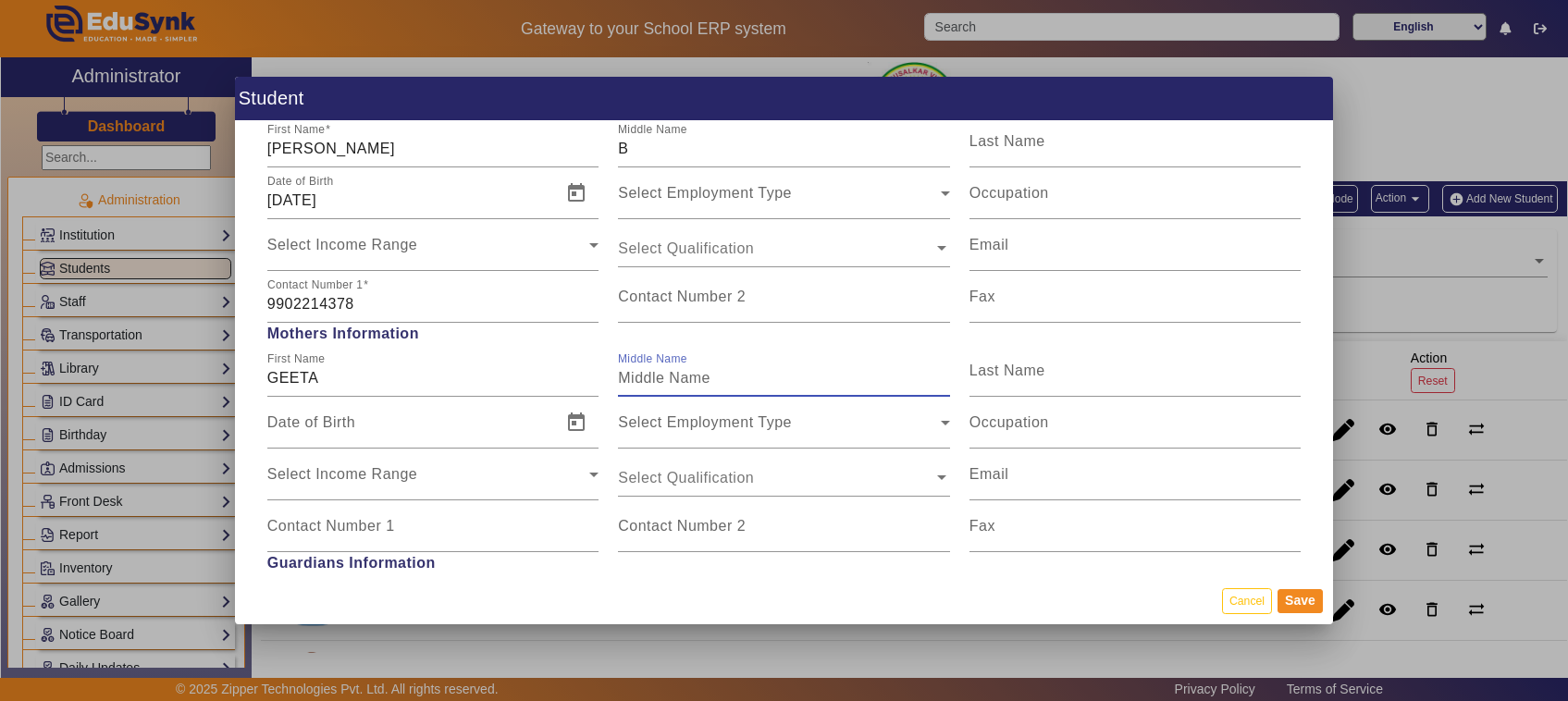
click at [752, 377] on input "Middle Name" at bounding box center [784, 378] width 332 height 22
type input "[PERSON_NAME]"
click at [576, 430] on span "Open calendar" at bounding box center [576, 423] width 45 height 45
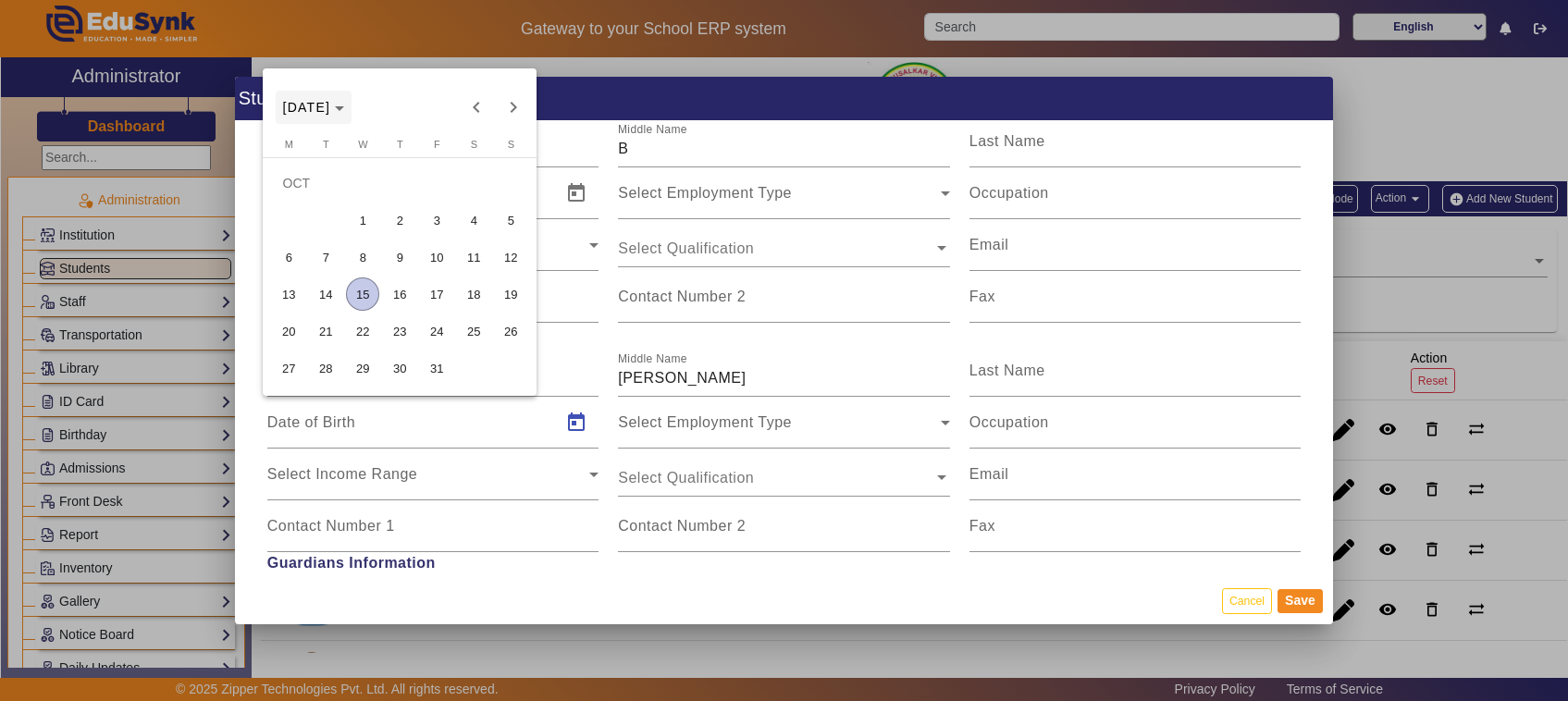
click at [331, 112] on span "[DATE]" at bounding box center [307, 106] width 48 height 15
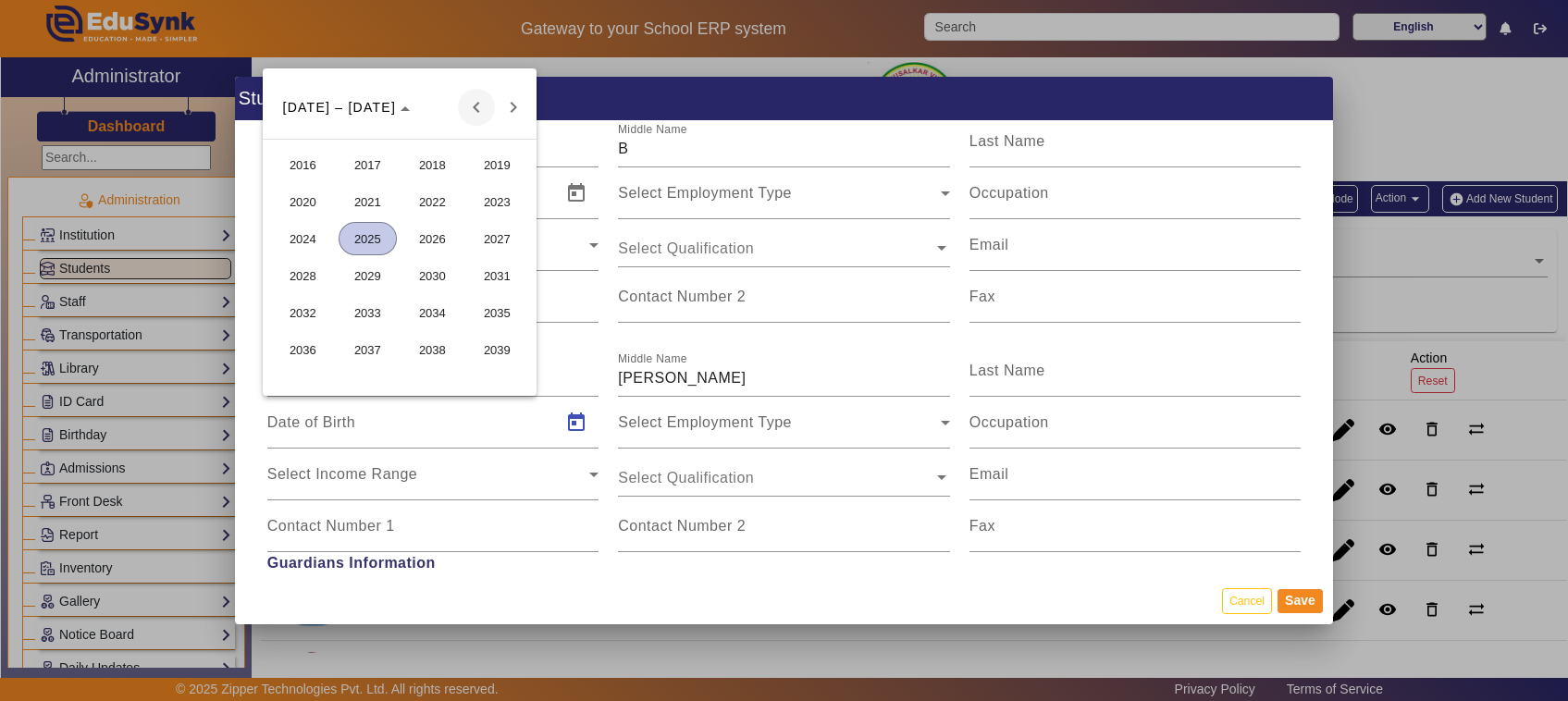
click at [482, 106] on span "Previous 24 years" at bounding box center [476, 106] width 37 height 37
click at [296, 160] on span "1992" at bounding box center [302, 164] width 59 height 33
click at [428, 233] on span "[DATE]" at bounding box center [433, 238] width 59 height 33
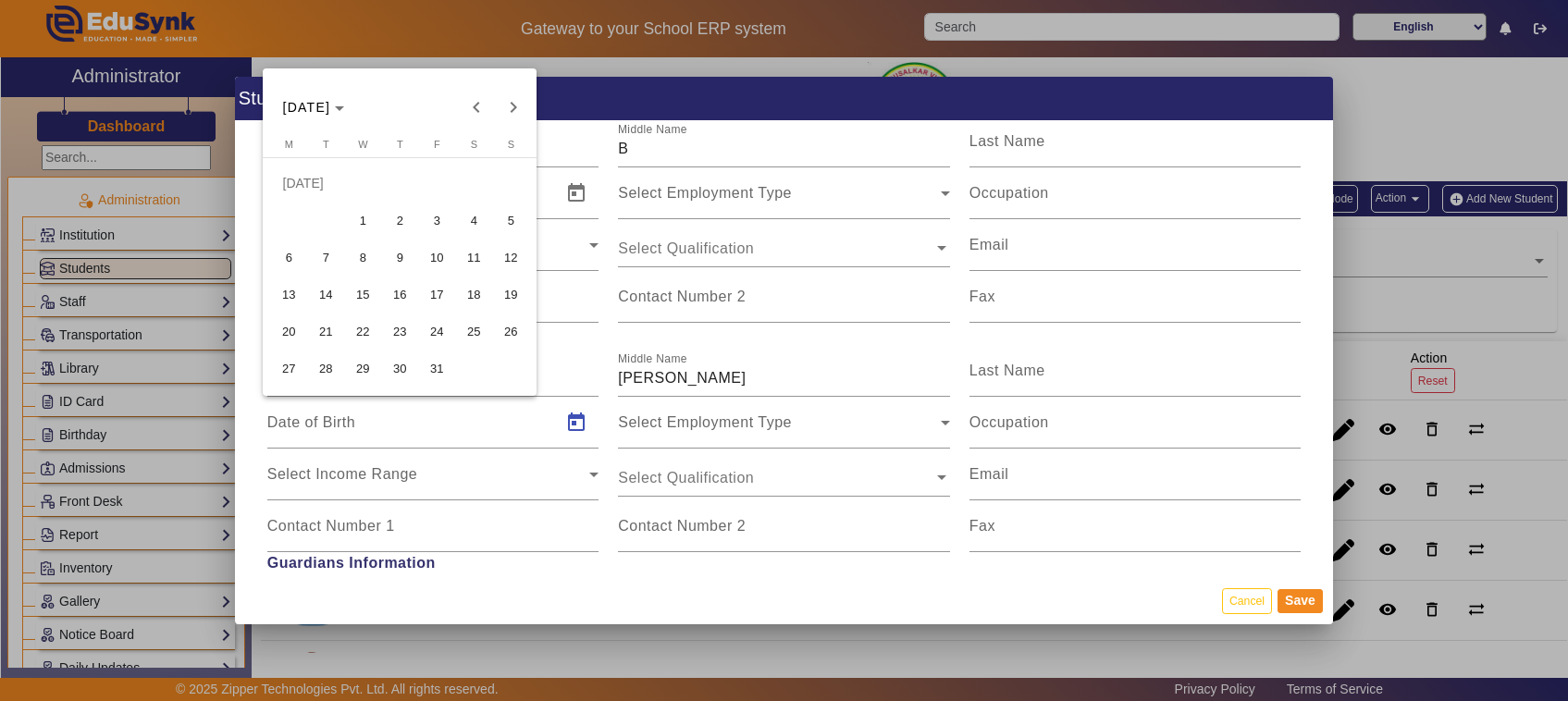
click at [445, 256] on span "10" at bounding box center [436, 257] width 33 height 33
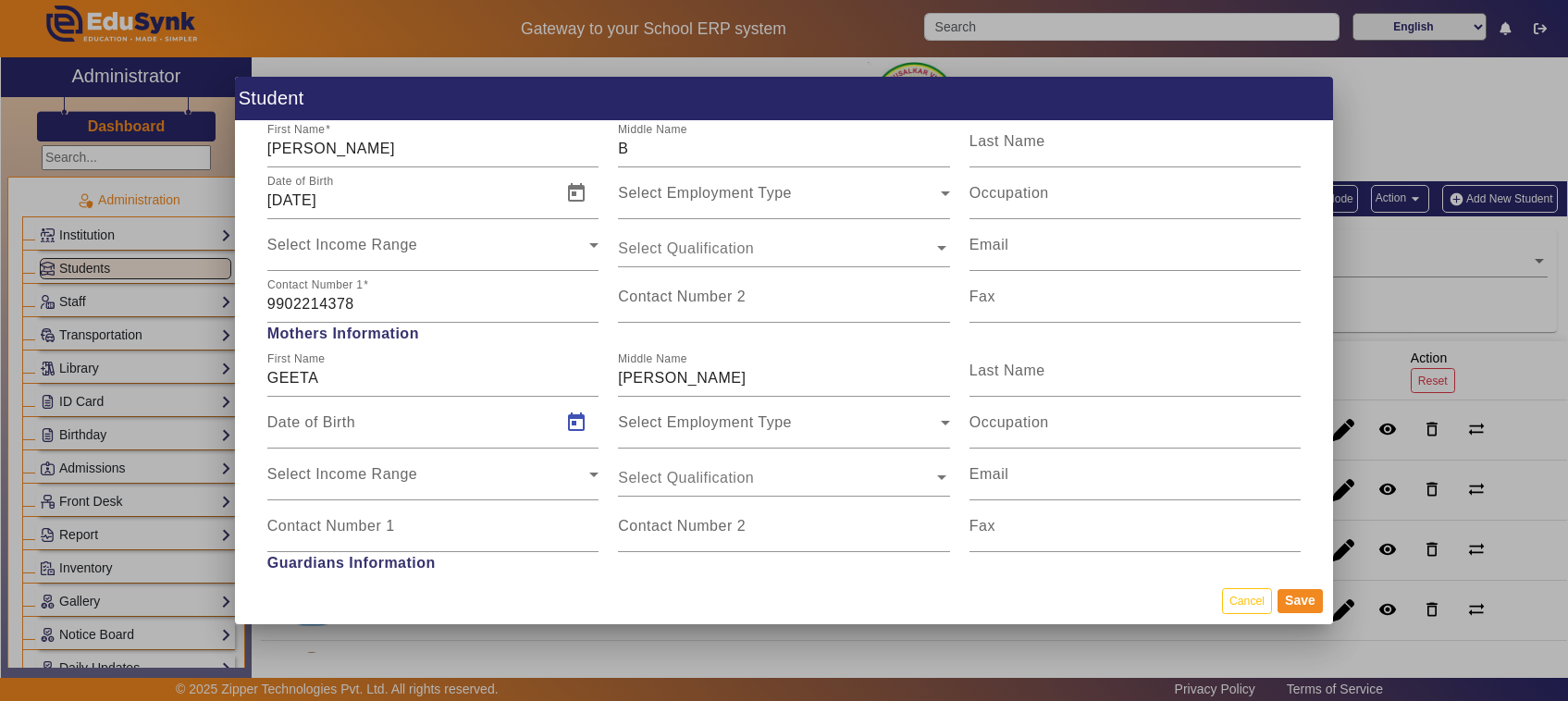
type input "[DATE]"
click at [438, 537] on input "Contact Number 1" at bounding box center [434, 533] width 332 height 22
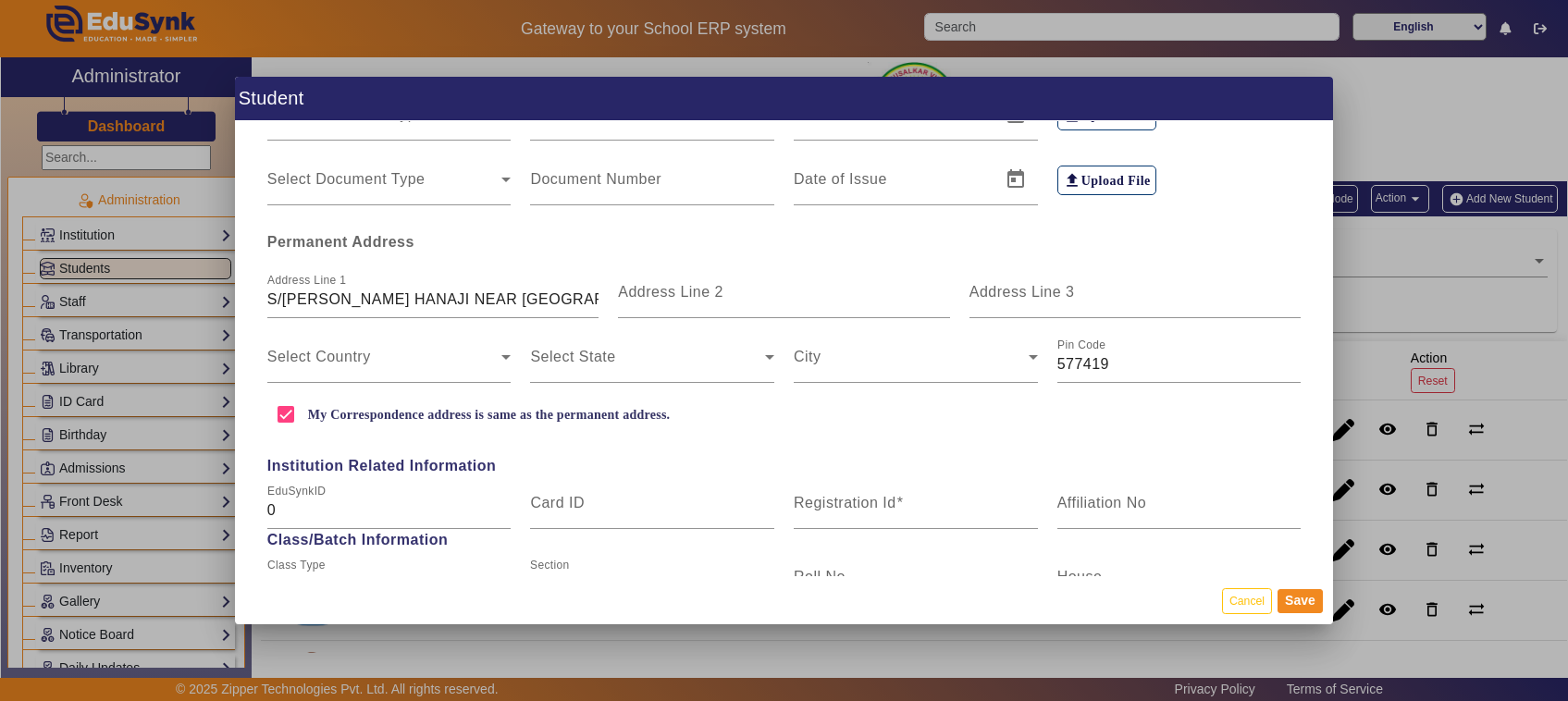
scroll to position [544, 0]
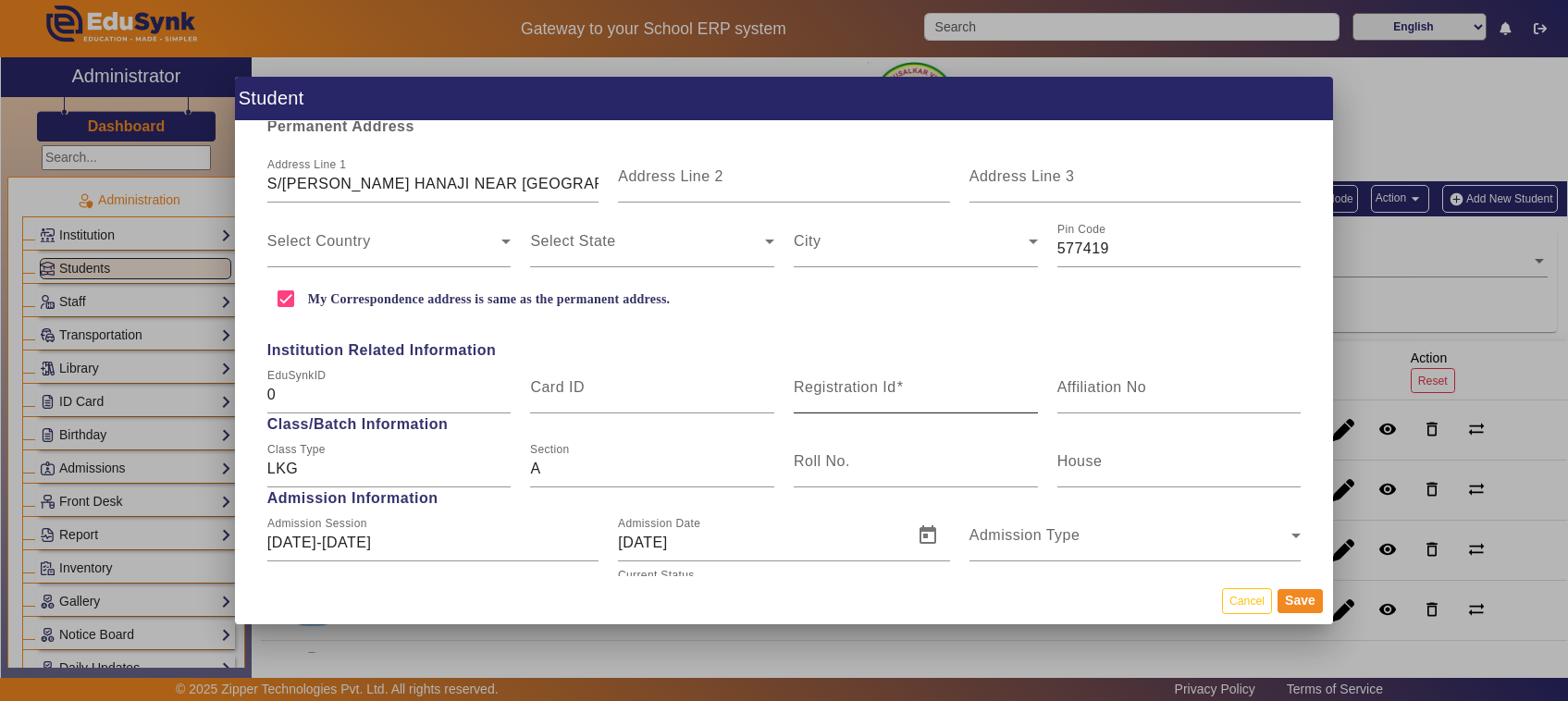
type input "9980074378"
click at [831, 396] on input "Registration Id" at bounding box center [916, 395] width 245 height 22
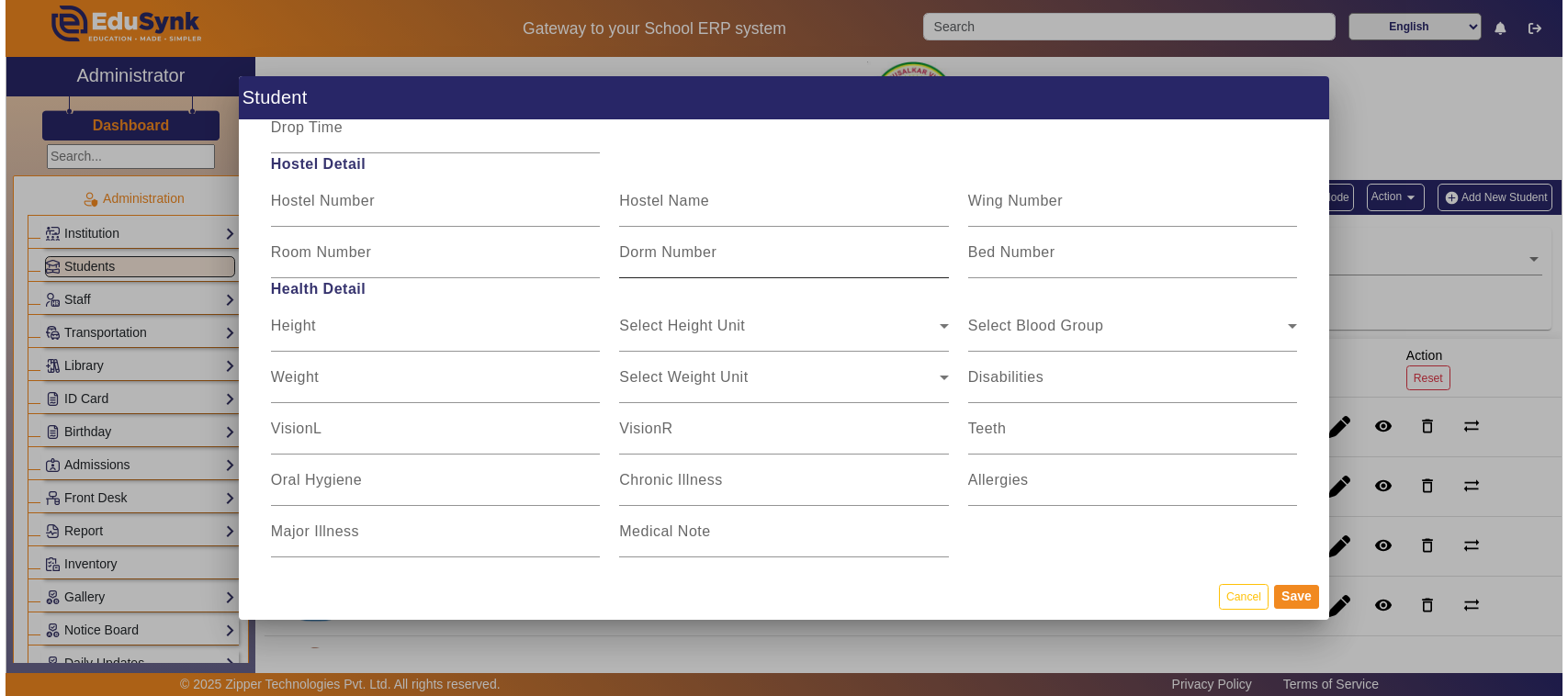
scroll to position [2261, 0]
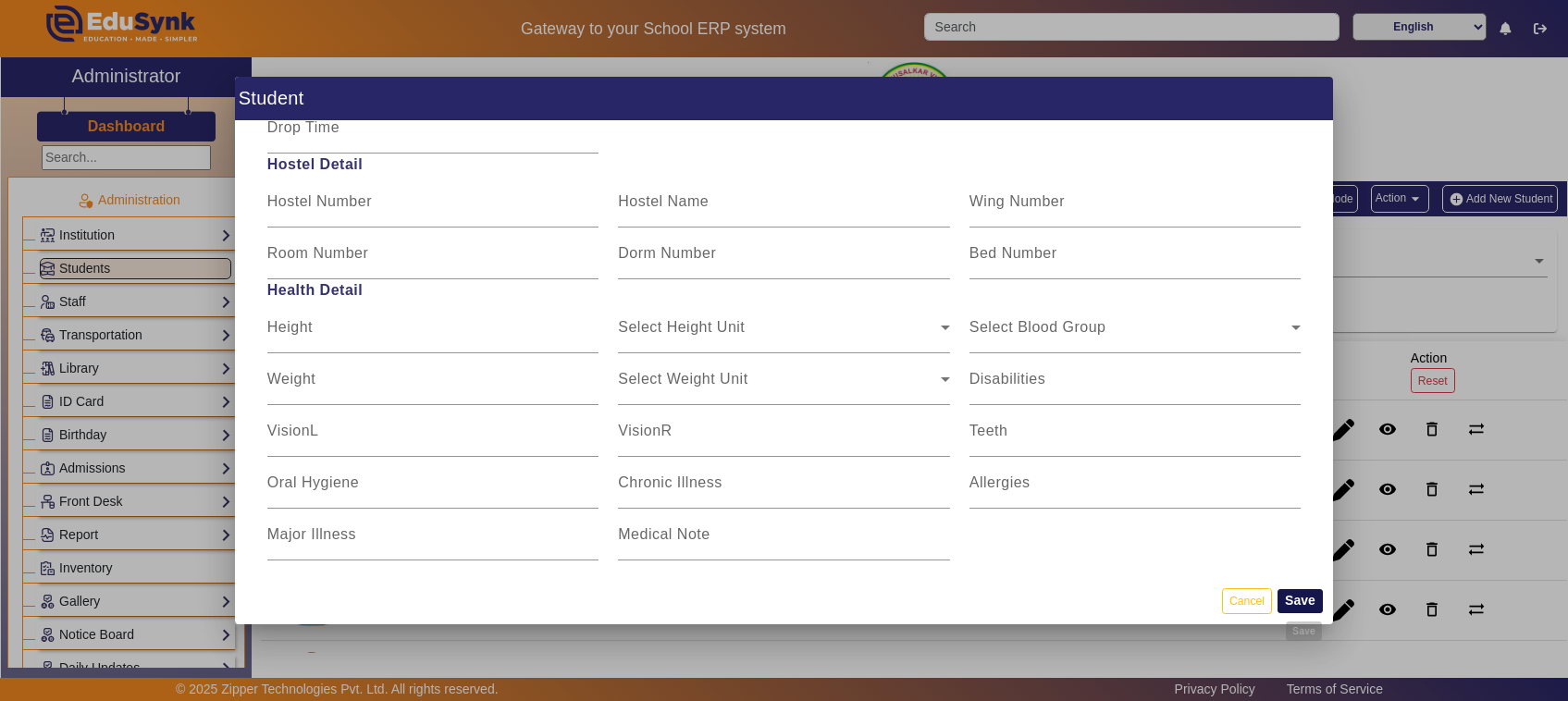
type input "LKG15"
click at [1298, 602] on button "Save" at bounding box center [1300, 601] width 46 height 24
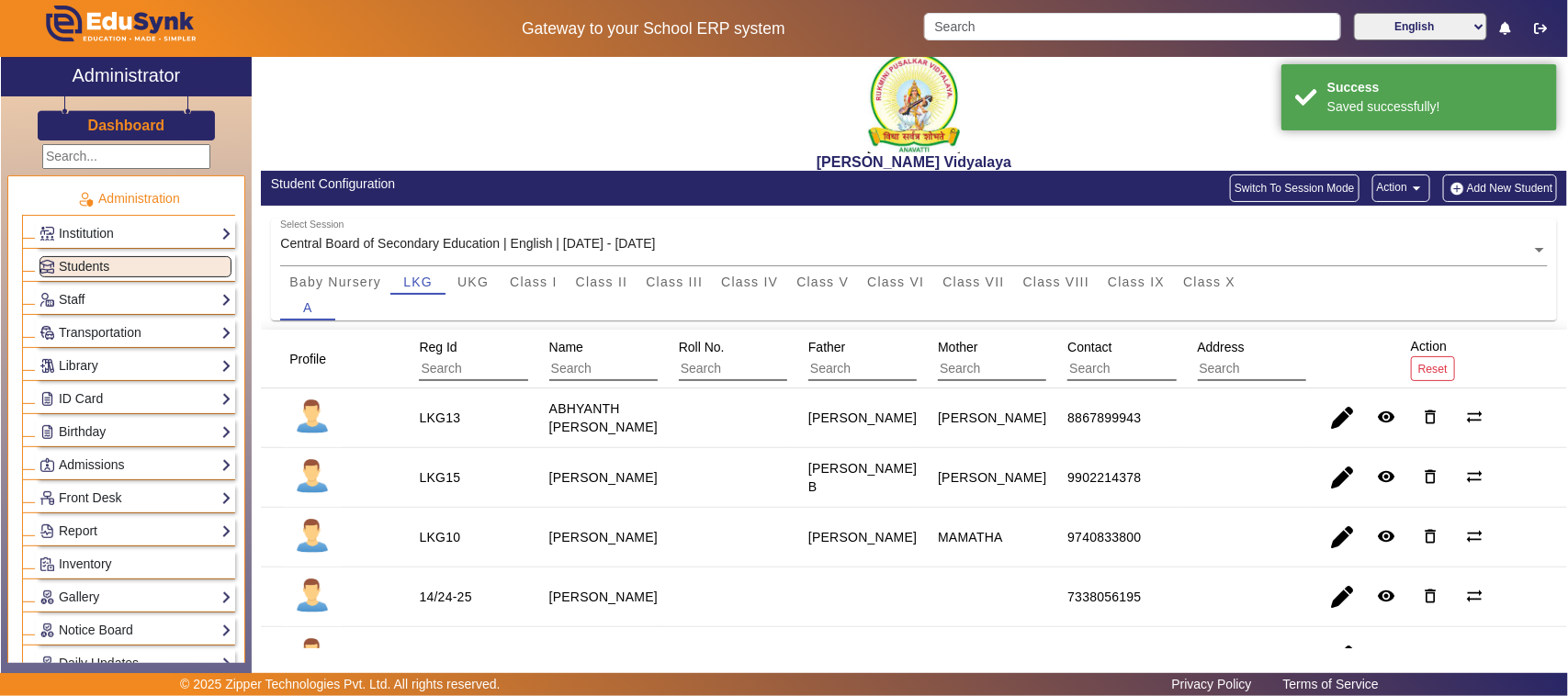
scroll to position [0, 0]
